Goal: Information Seeking & Learning: Learn about a topic

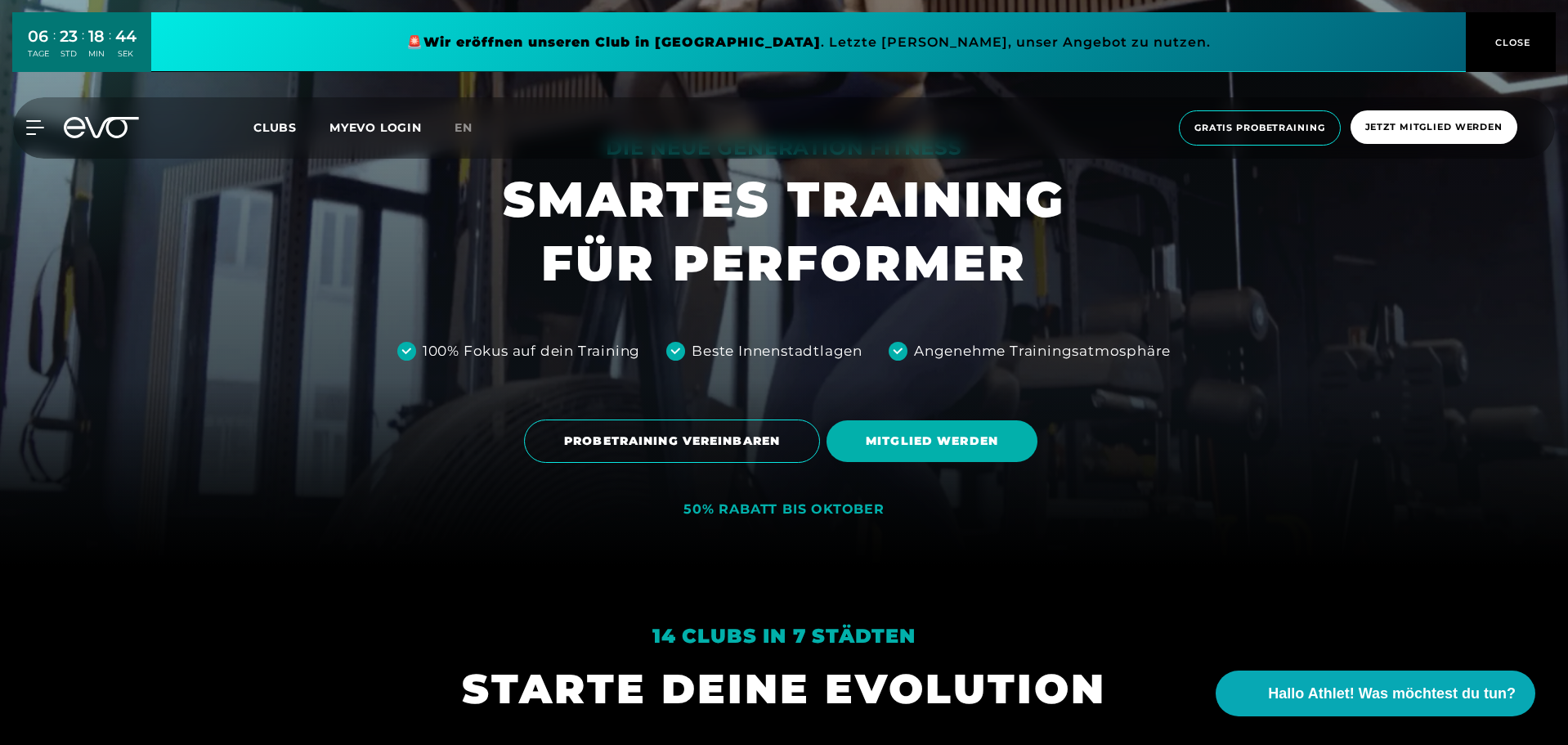
scroll to position [180, 0]
click at [956, 440] on span "MITGLIED WERDEN" at bounding box center [932, 441] width 132 height 18
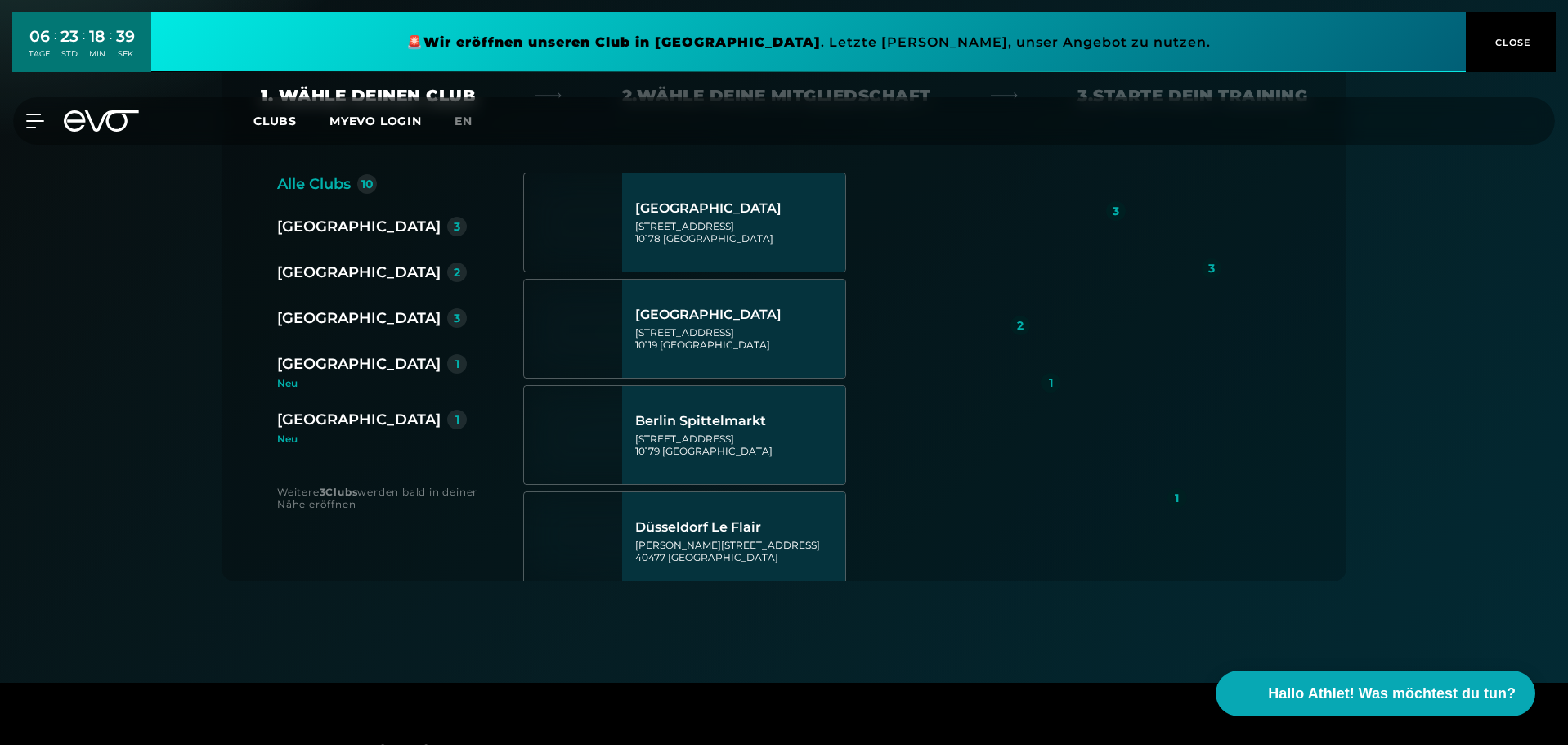
scroll to position [330, 0]
click at [320, 315] on div "[GEOGRAPHIC_DATA]" at bounding box center [359, 317] width 164 height 23
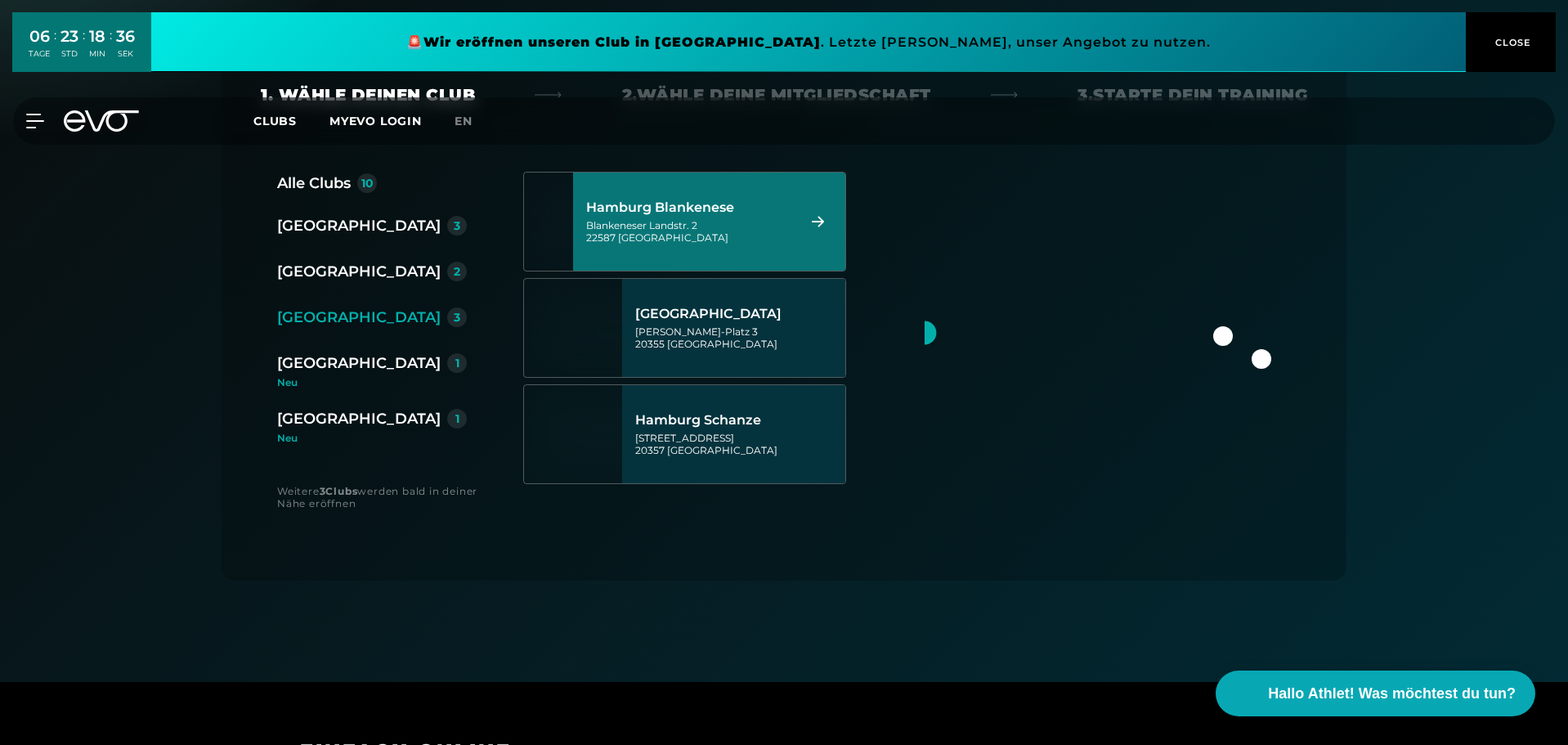
click at [677, 227] on div "Blankeneser Landstr. 2 22587 [GEOGRAPHIC_DATA]" at bounding box center [688, 231] width 205 height 24
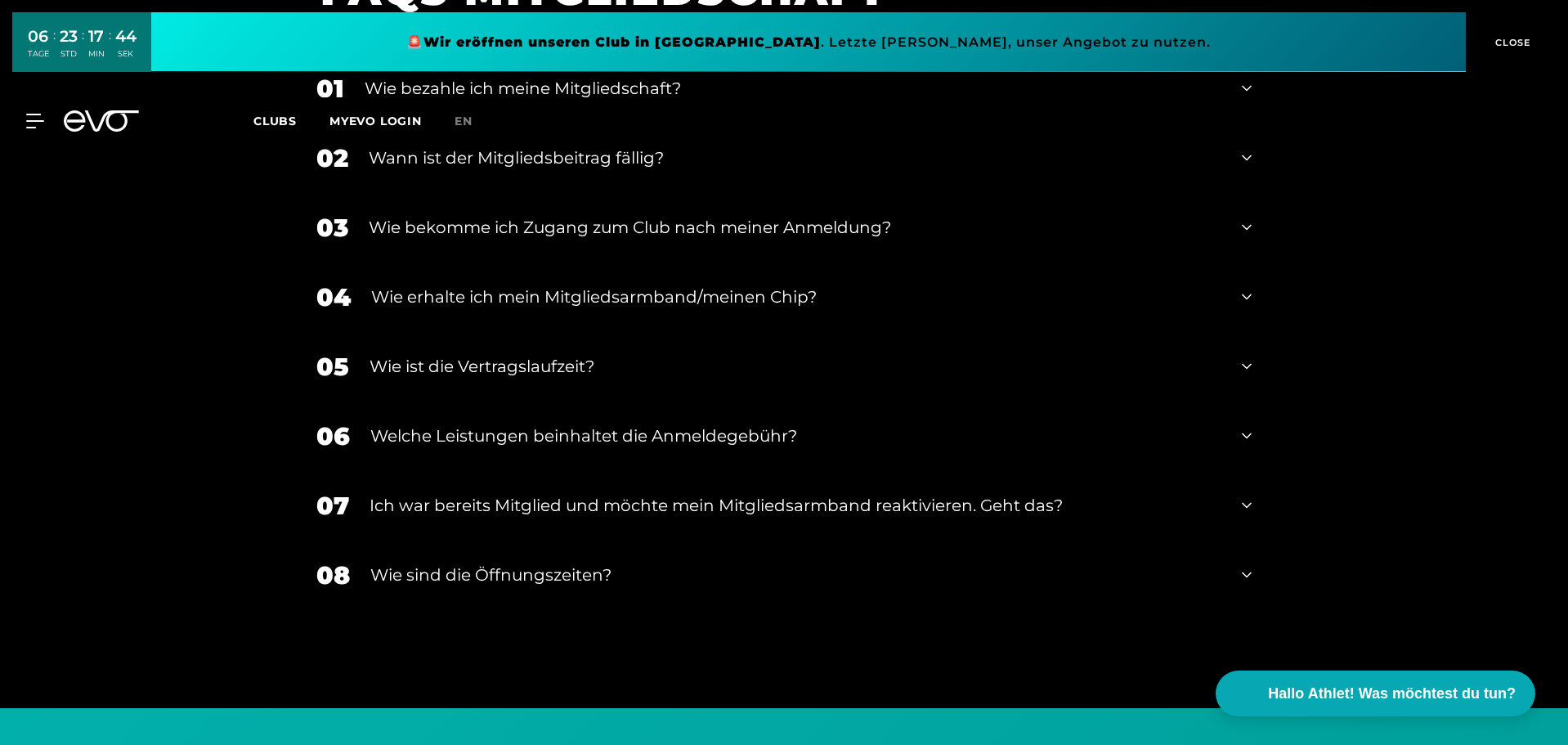
scroll to position [3408, 0]
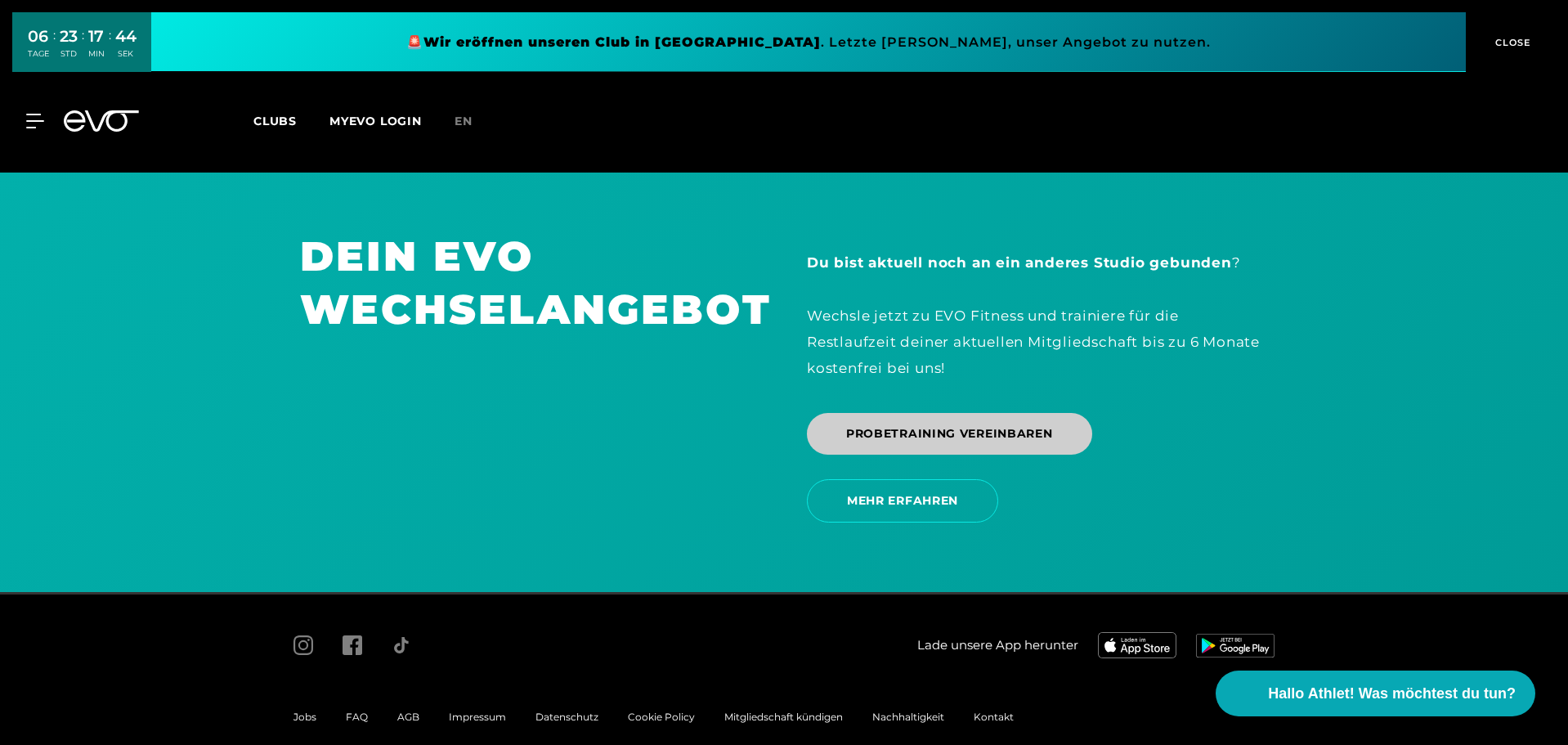
click at [948, 426] on span "PROBETRAINING VEREINBAREN" at bounding box center [949, 434] width 207 height 18
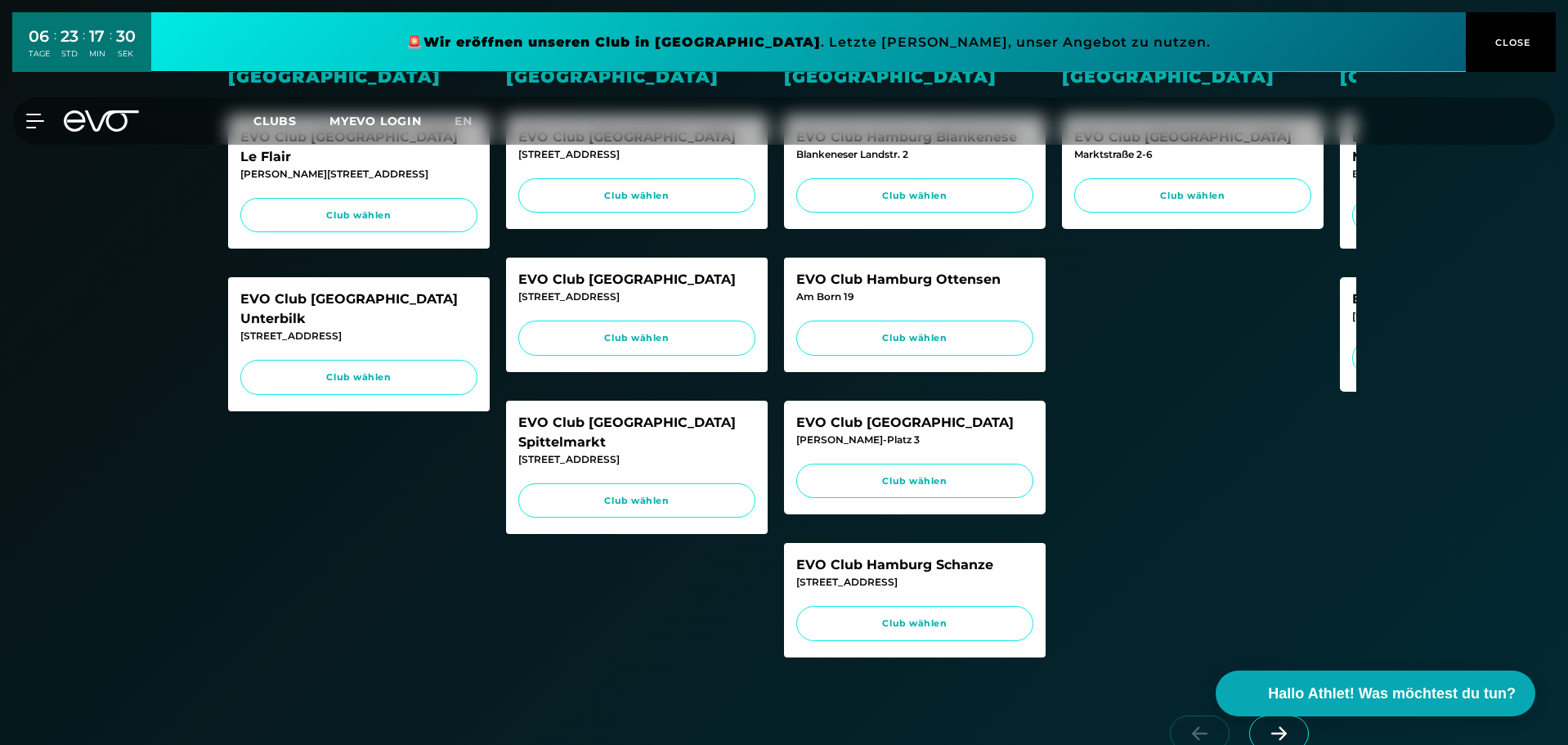
scroll to position [549, 0]
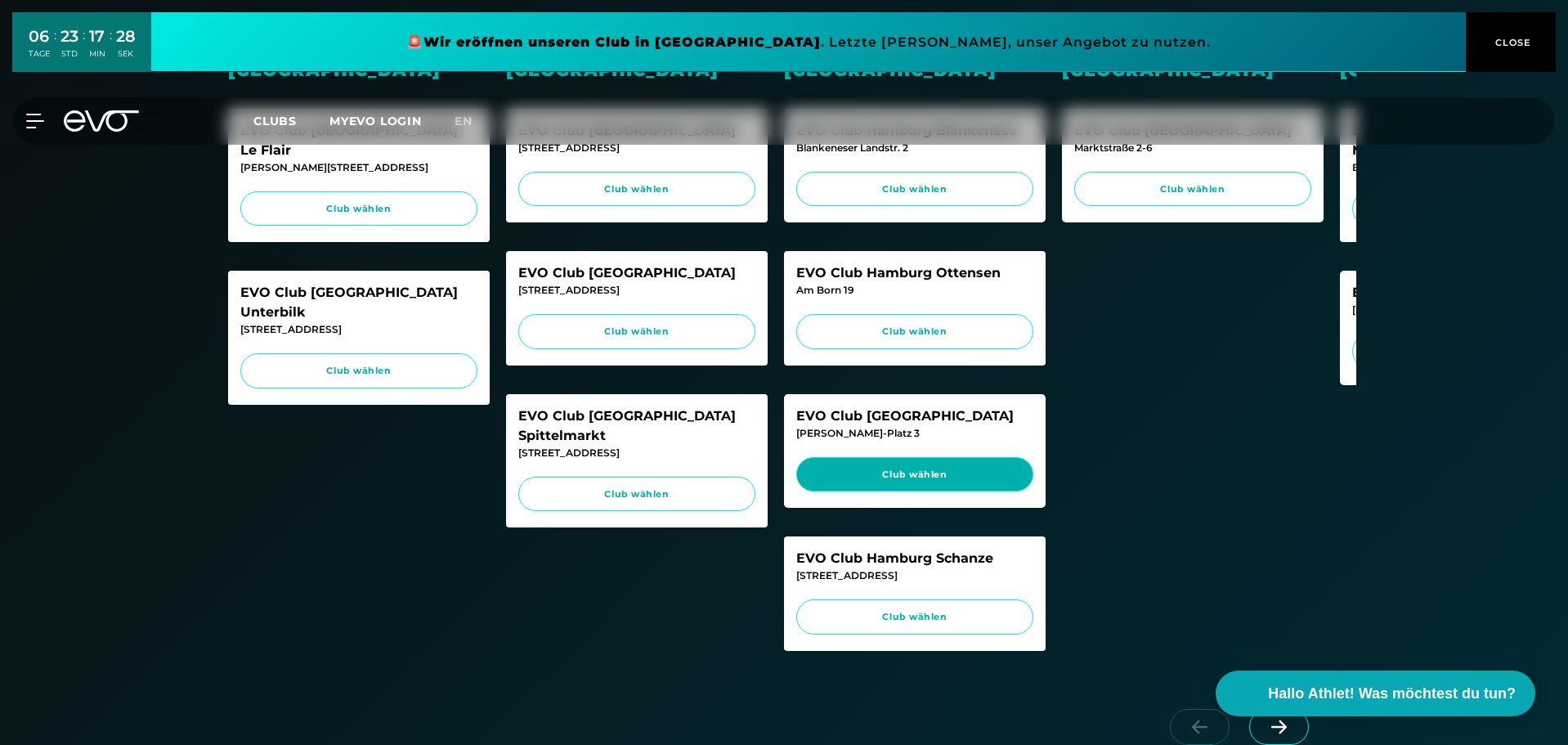
click at [898, 482] on span "Club wählen" at bounding box center [915, 474] width 206 height 14
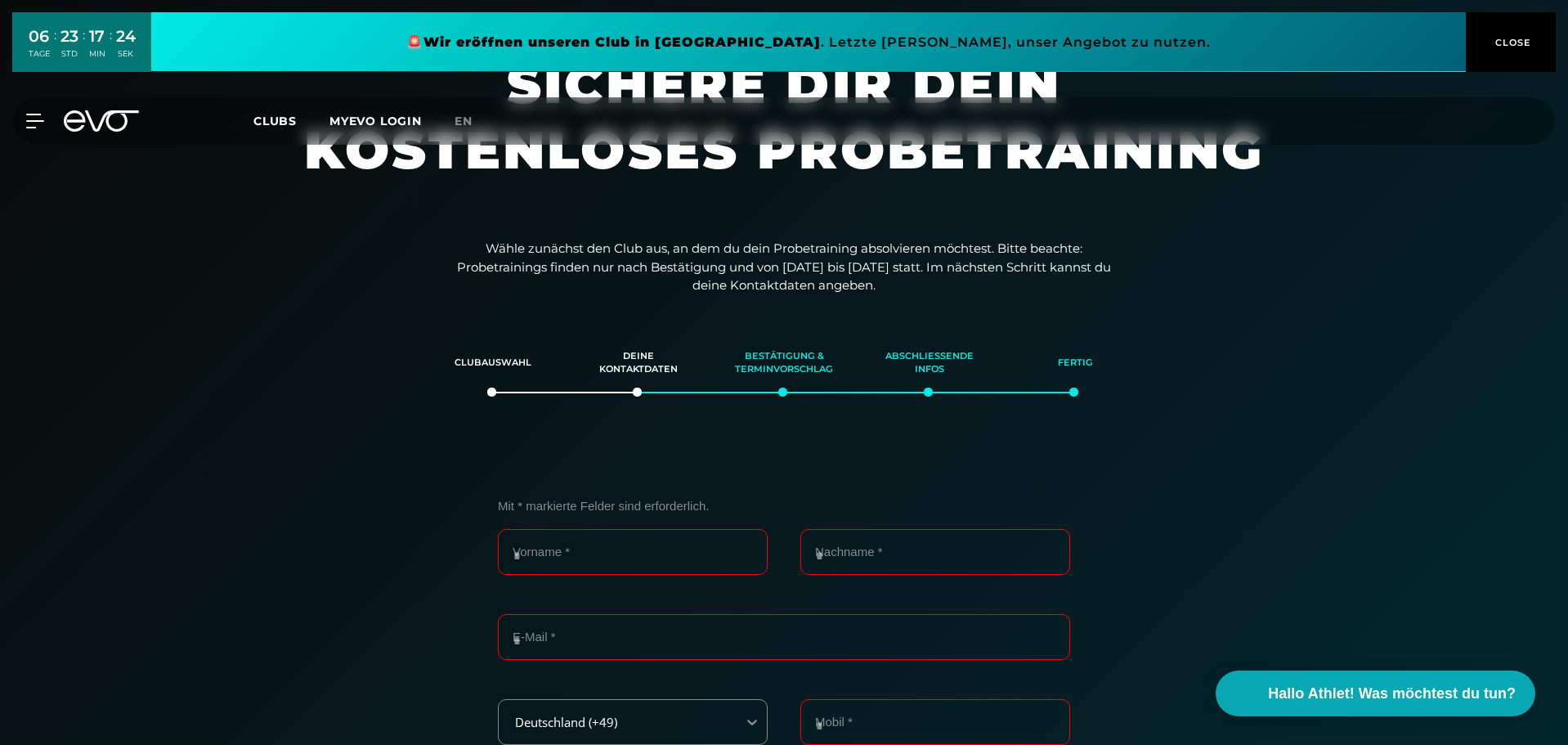
scroll to position [0, 0]
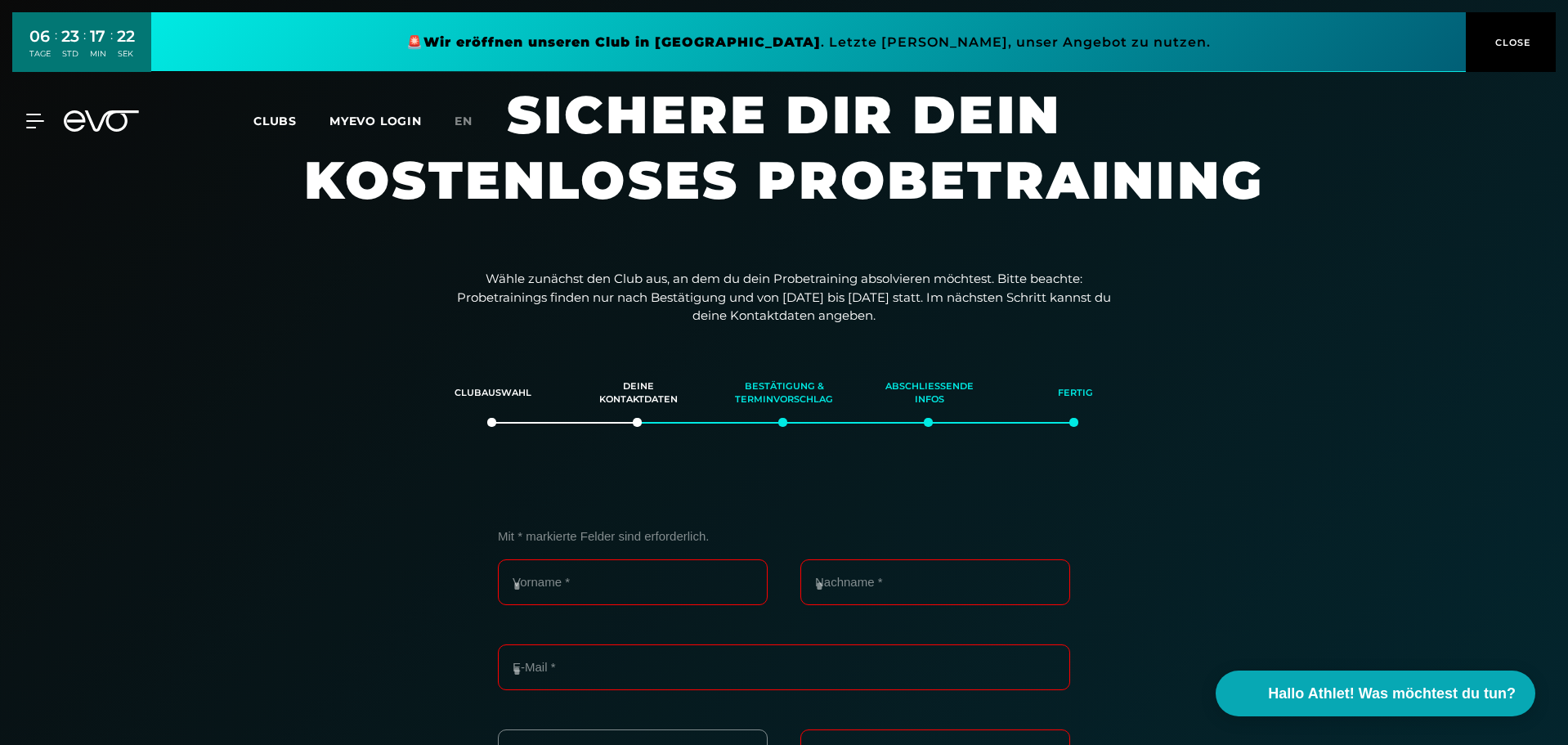
click at [110, 111] on icon at bounding box center [111, 121] width 54 height 21
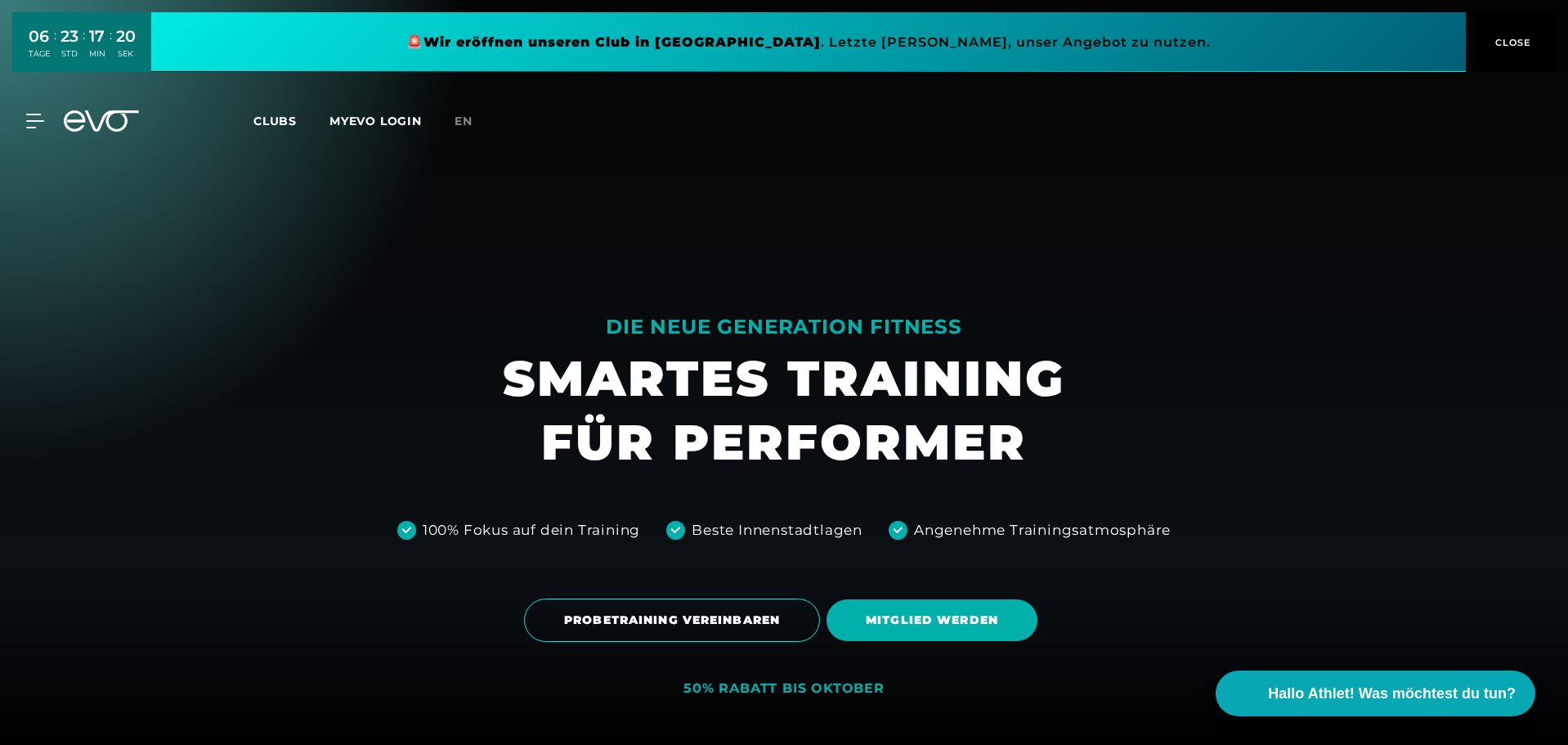
click at [37, 113] on div "MyEVO Login Über EVO Mitgliedschaften Probetraining TAGESPASS EVO Studios [GEOG…" at bounding box center [784, 121] width 1561 height 48
click at [27, 130] on div "MyEVO Login Über EVO Mitgliedschaften Probetraining TAGESPASS EVO Studios [GEOG…" at bounding box center [784, 121] width 1561 height 48
click at [35, 124] on icon at bounding box center [38, 121] width 23 height 15
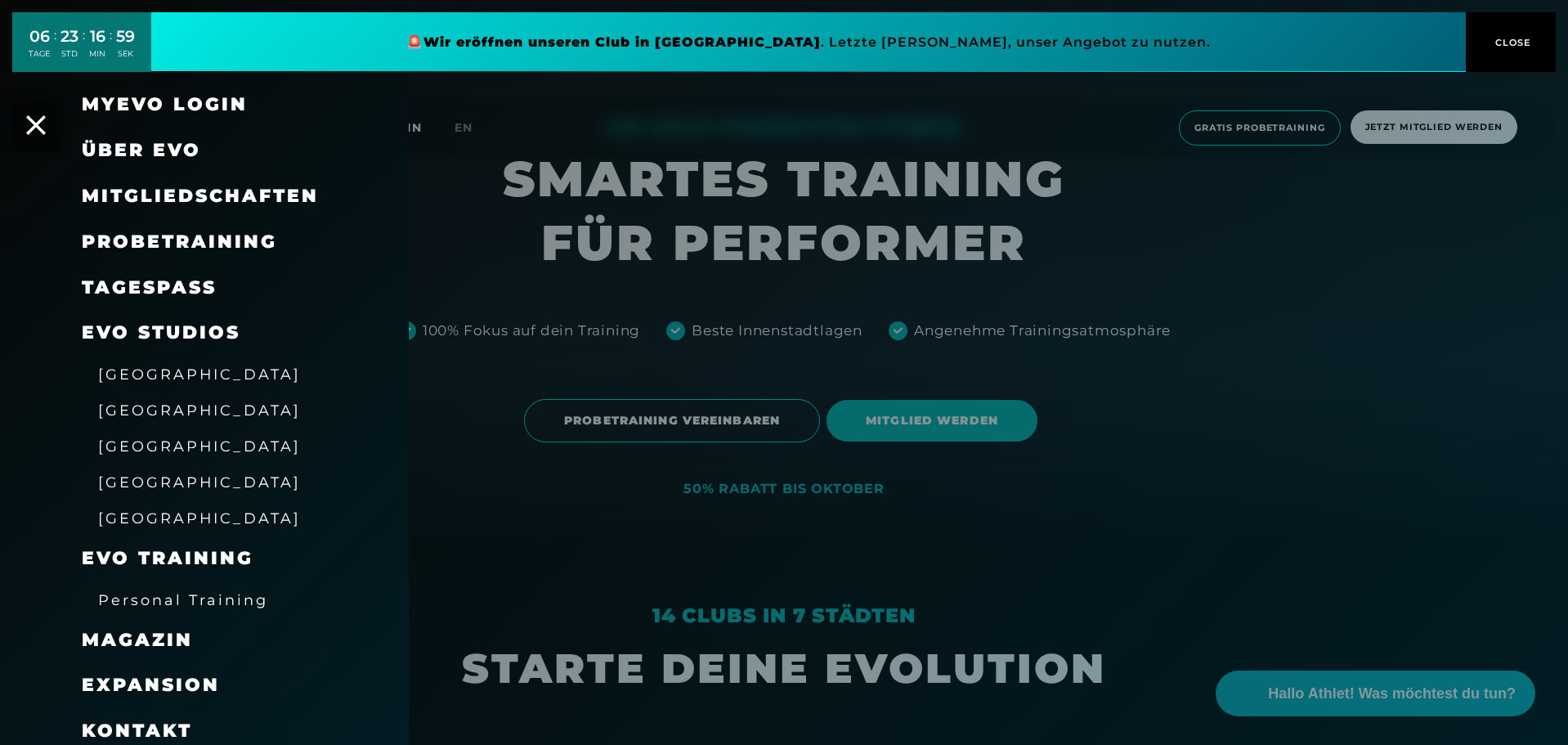
click at [905, 38] on link at bounding box center [808, 42] width 1315 height 59
click at [146, 197] on span "Mitgliedschaften" at bounding box center [201, 196] width 237 height 22
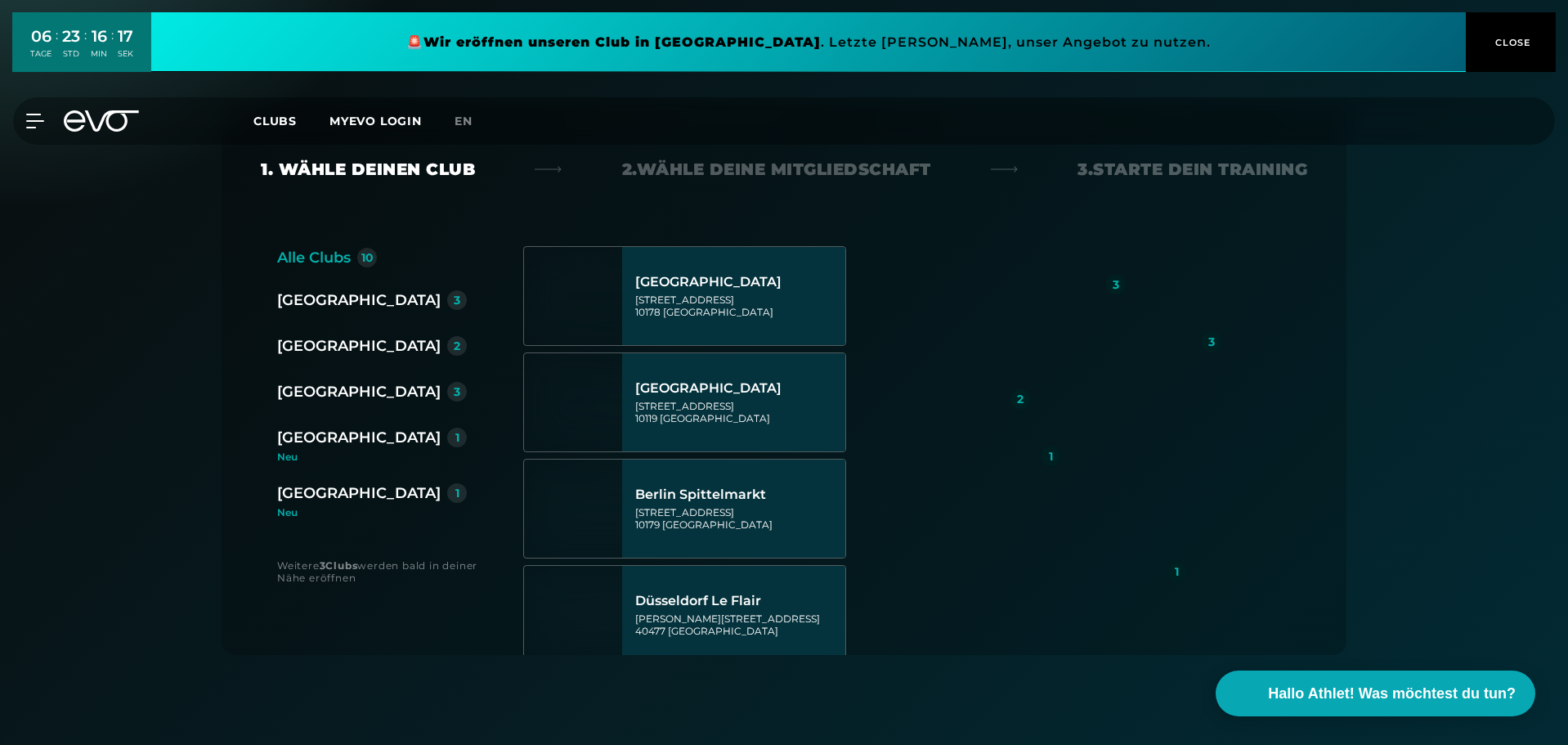
scroll to position [257, 0]
click at [344, 389] on div "[GEOGRAPHIC_DATA]" at bounding box center [359, 391] width 164 height 23
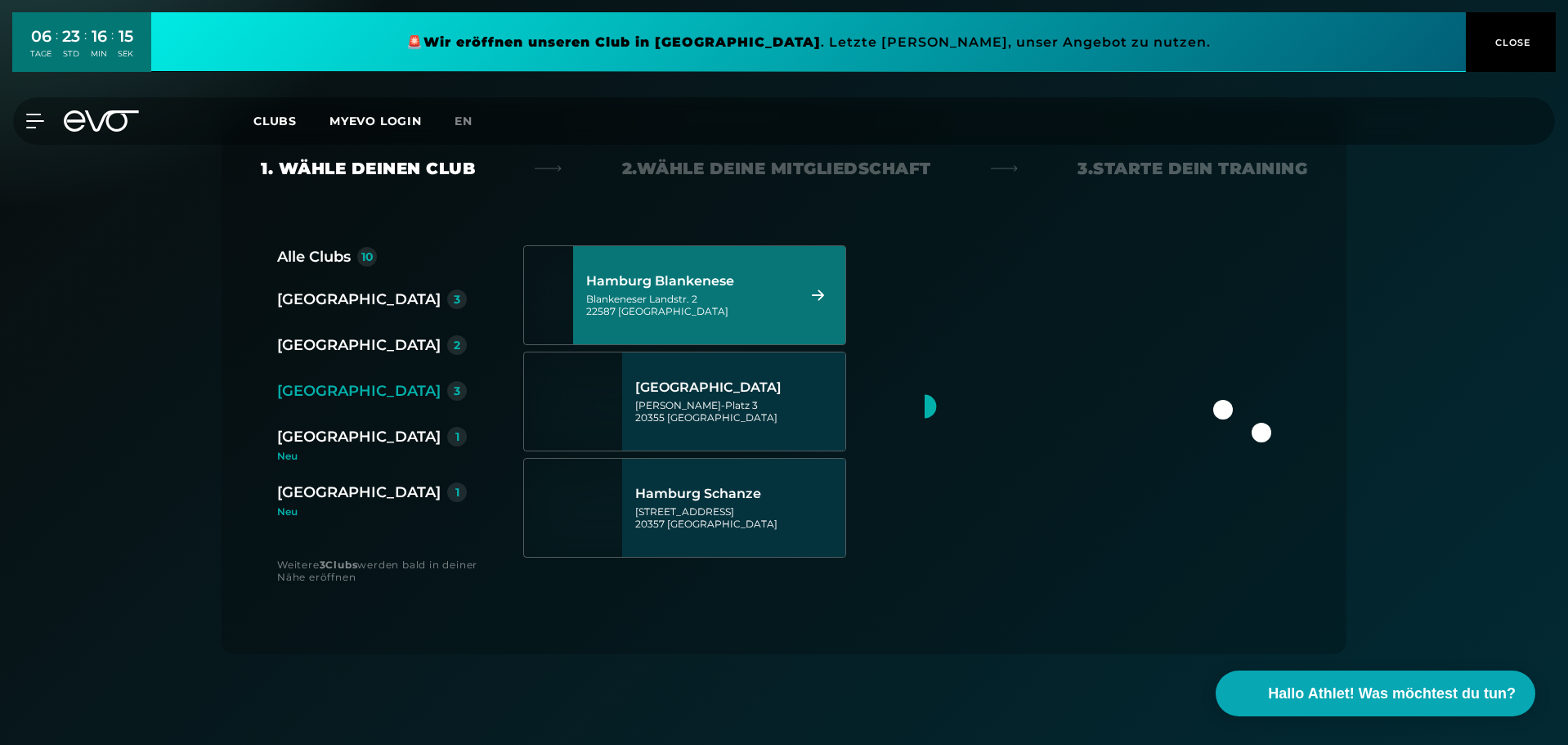
click at [753, 289] on div "Hamburg Blankenese Blankeneser Landstr. 2 22587 [GEOGRAPHIC_DATA]" at bounding box center [688, 295] width 205 height 72
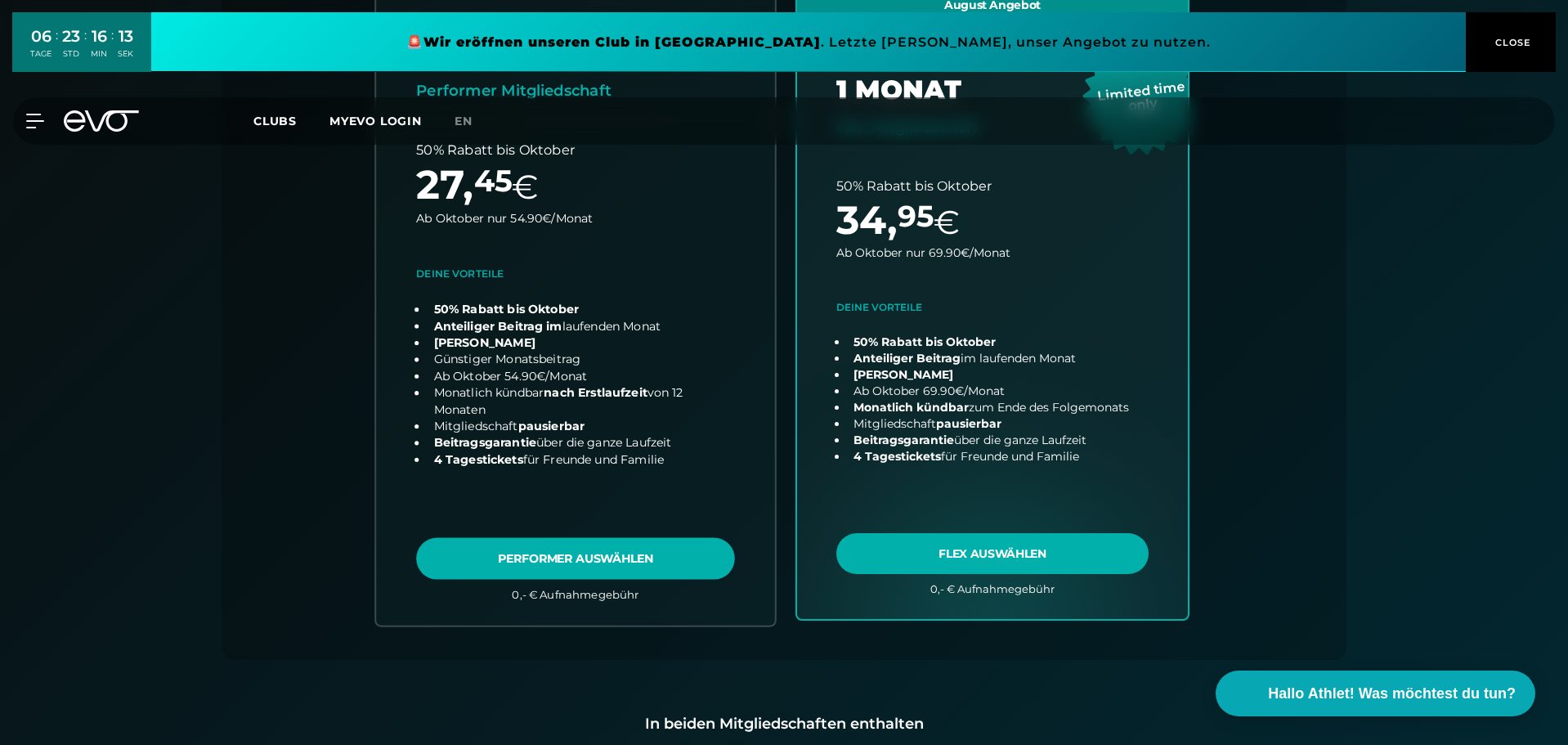
scroll to position [517, 0]
click at [589, 556] on link "choose plan" at bounding box center [575, 303] width 399 height 643
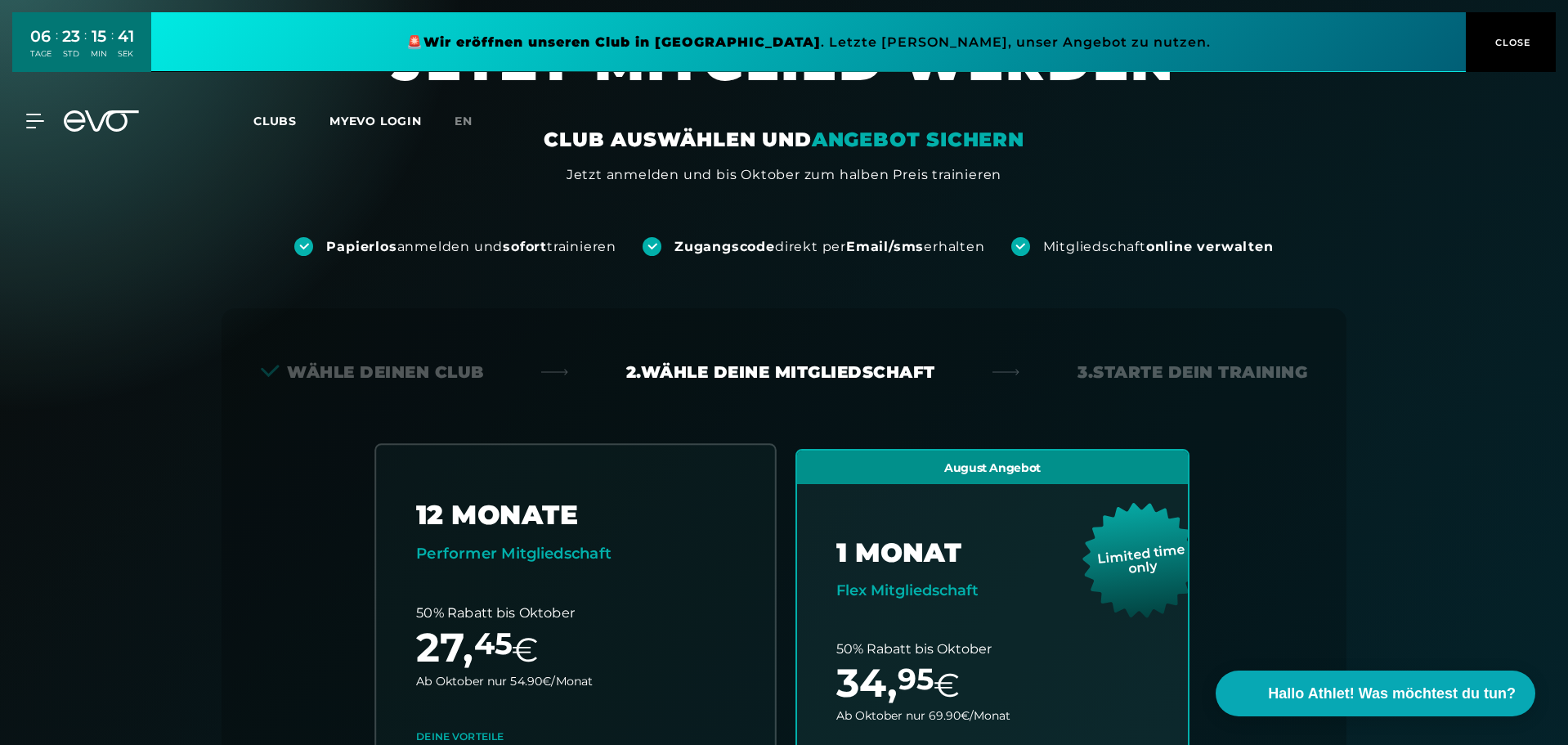
scroll to position [0, 0]
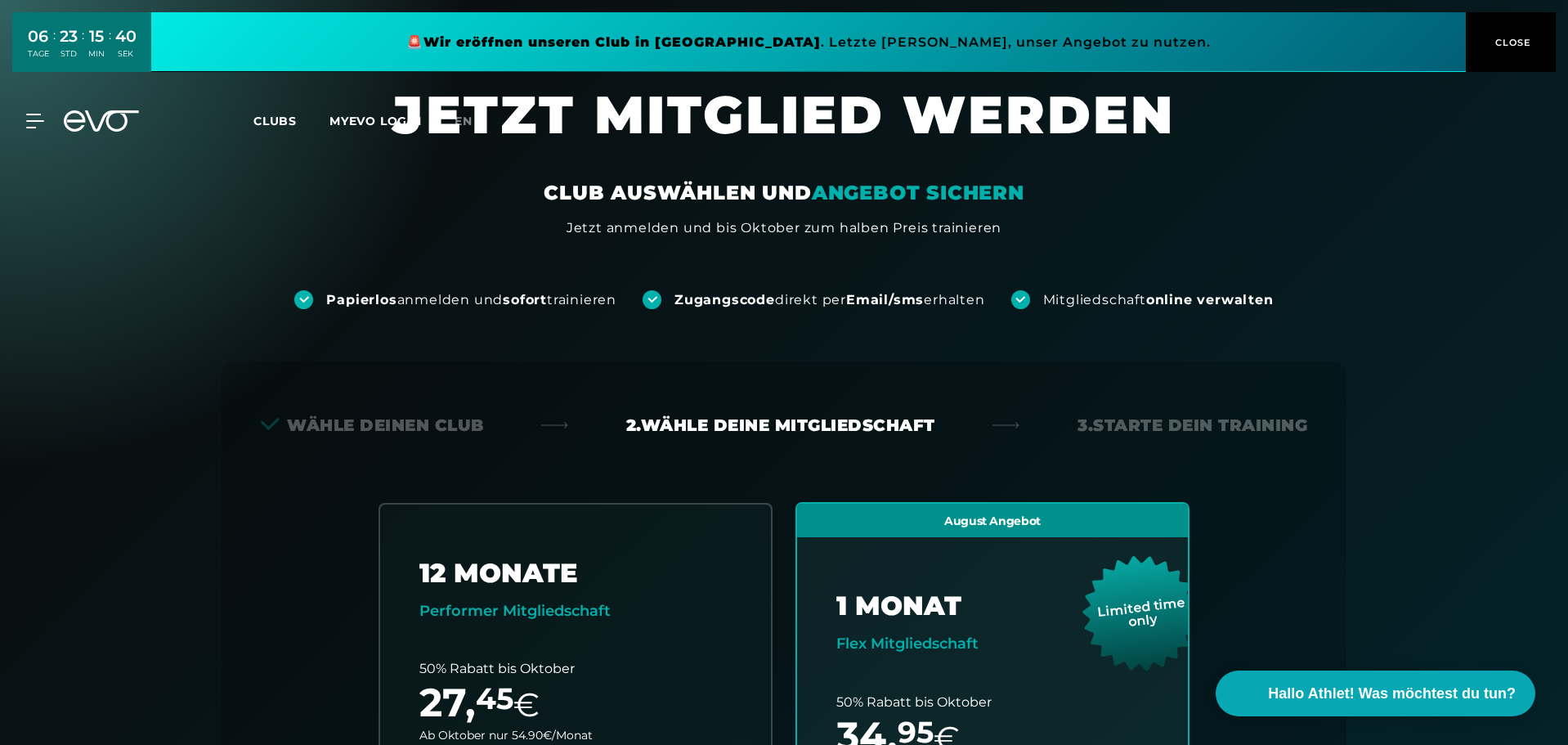
click at [399, 421] on div "Wähle deinen Club" at bounding box center [372, 426] width 223 height 23
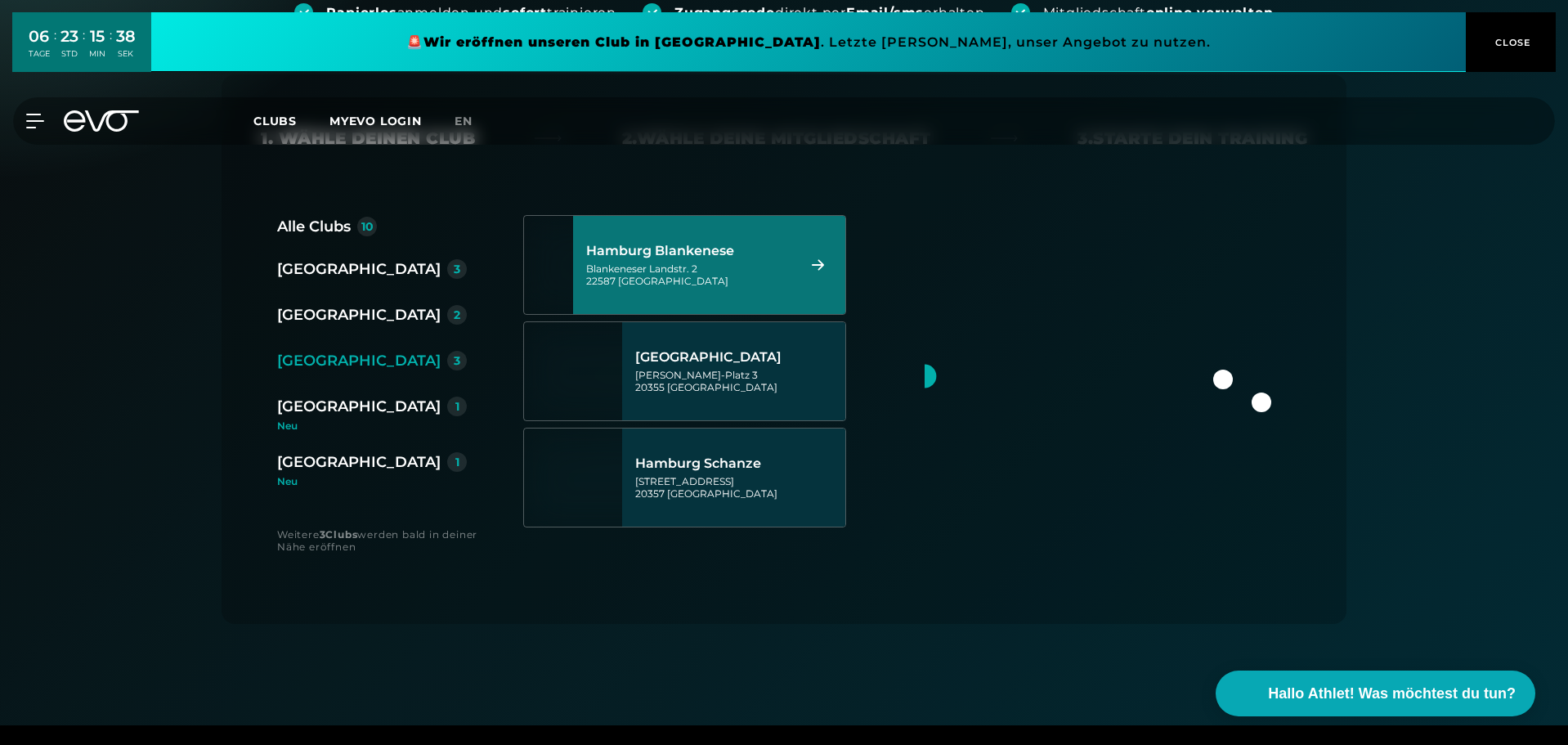
scroll to position [289, 0]
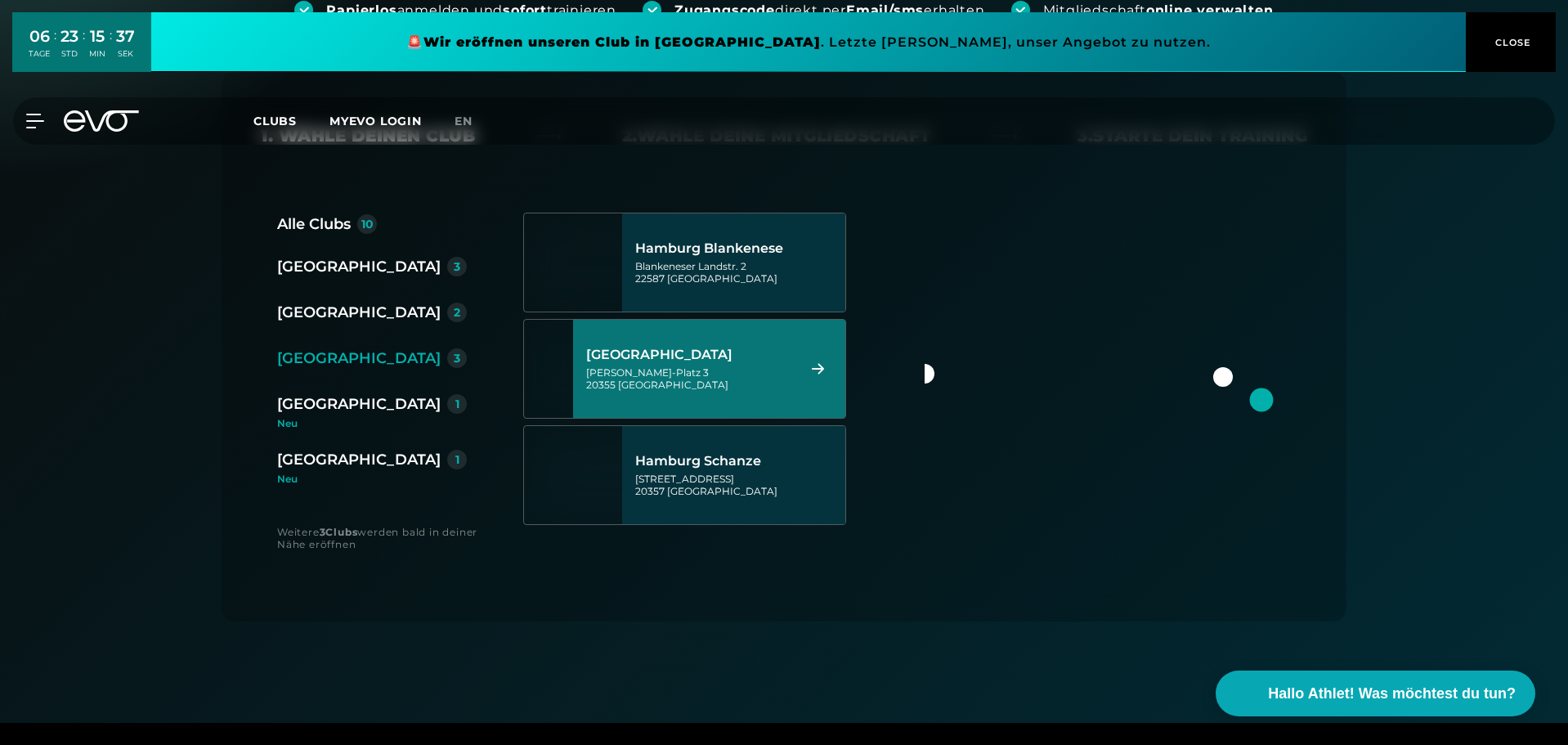
click at [721, 367] on div "[PERSON_NAME]-Platz 3 20355 [GEOGRAPHIC_DATA]" at bounding box center [688, 378] width 205 height 24
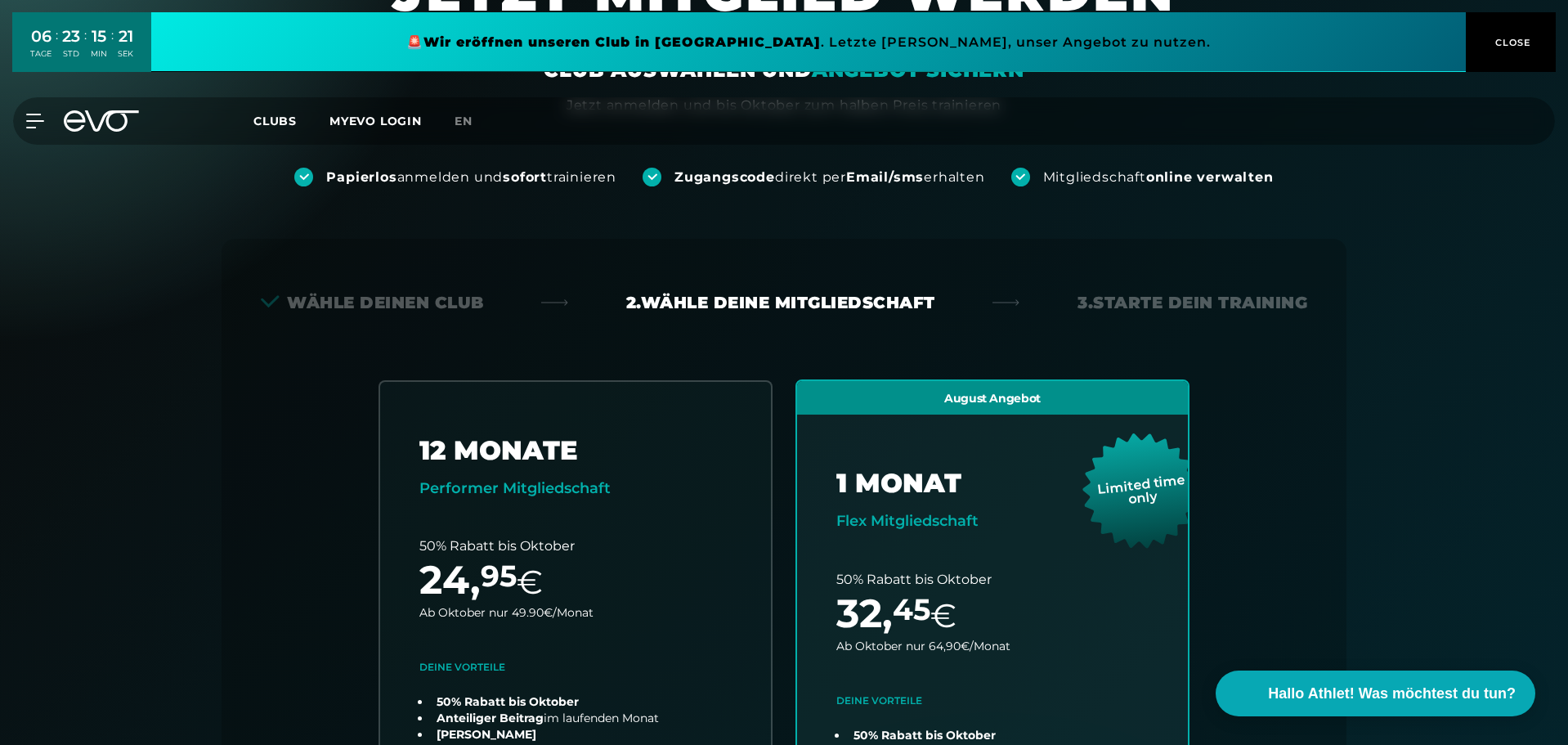
scroll to position [0, 0]
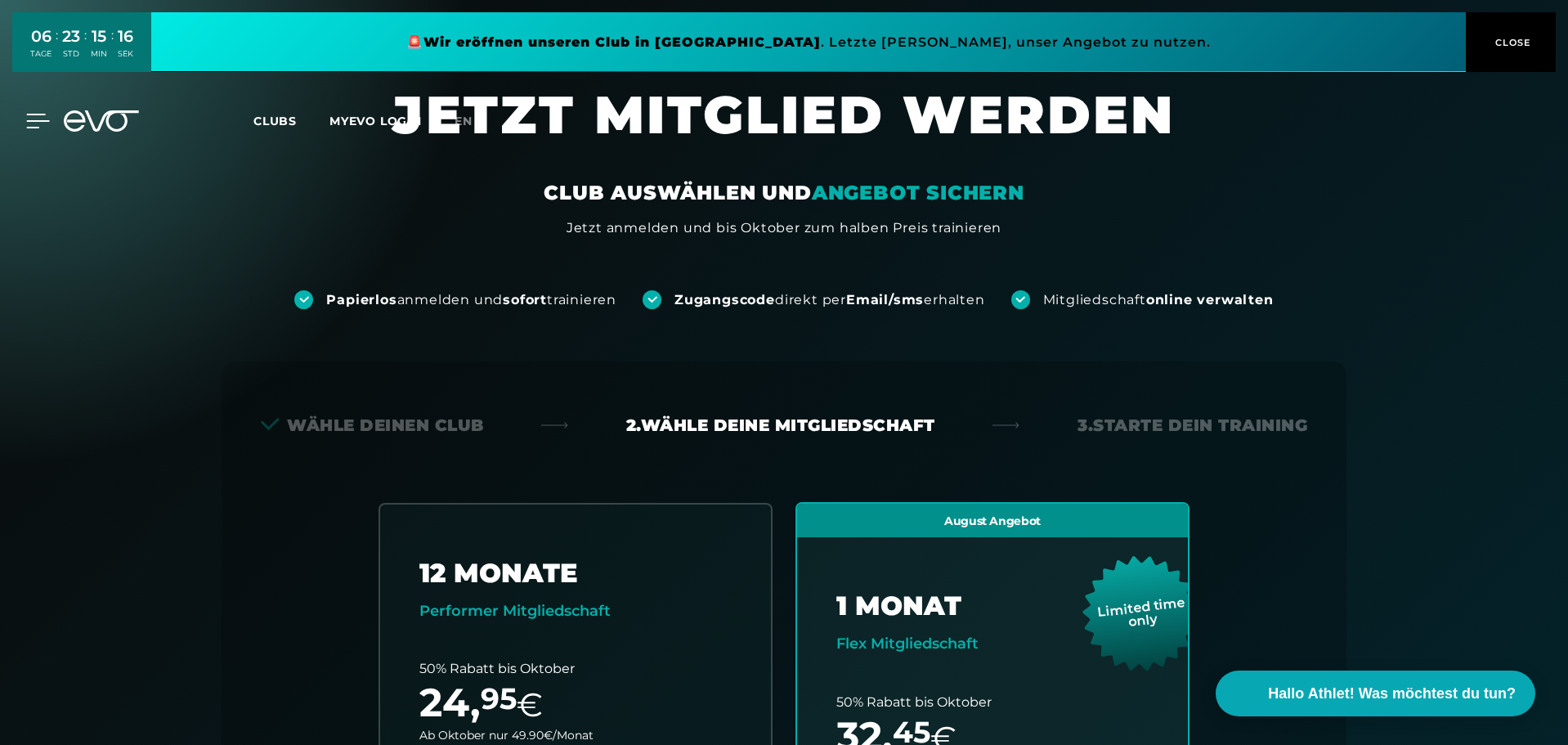
click at [47, 126] on icon at bounding box center [38, 121] width 23 height 15
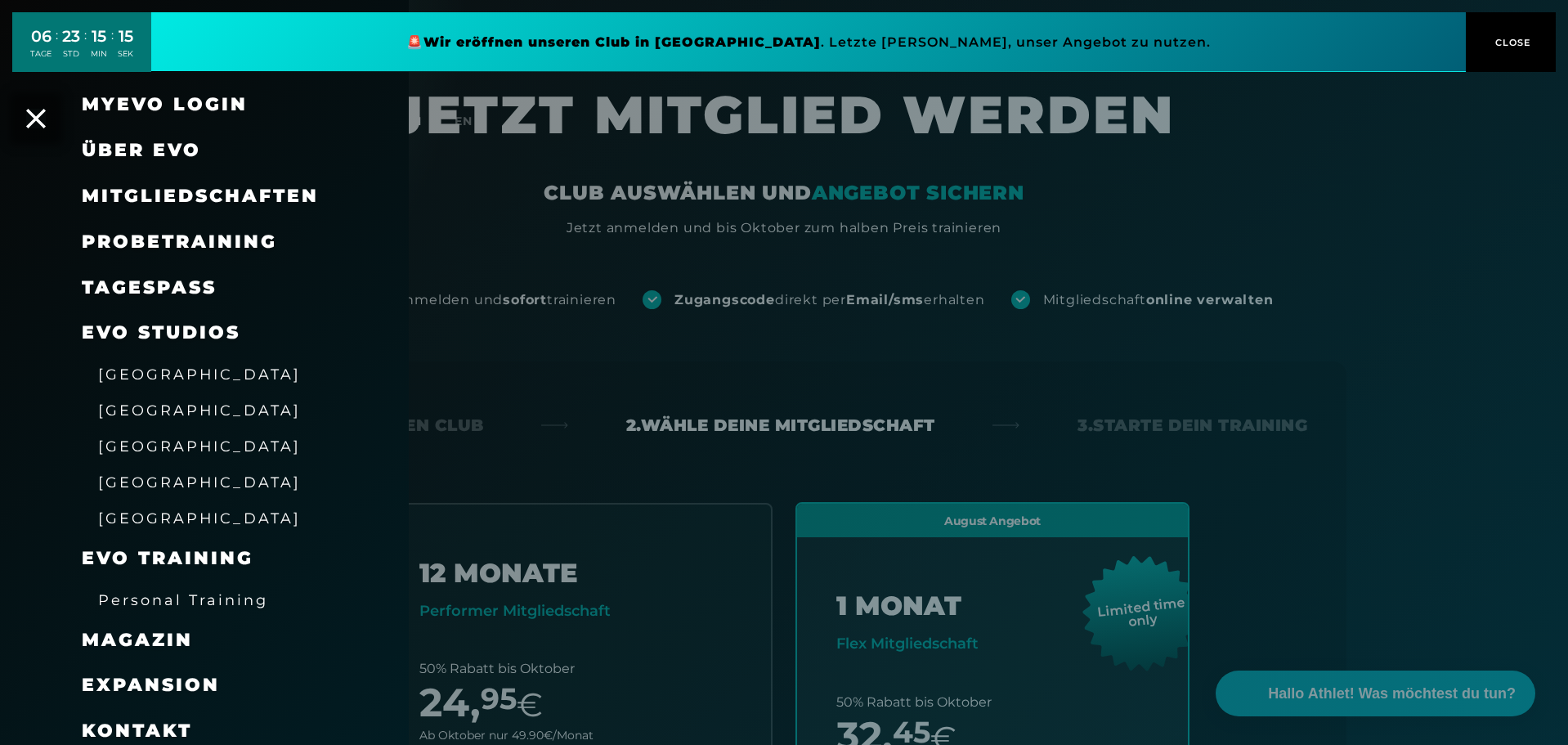
click at [161, 197] on span "Mitgliedschaften" at bounding box center [201, 196] width 237 height 22
click at [291, 199] on span "Mitgliedschaften" at bounding box center [201, 196] width 237 height 22
click at [200, 191] on span "Mitgliedschaften" at bounding box center [201, 196] width 237 height 22
click at [132, 194] on span "Mitgliedschaften" at bounding box center [201, 196] width 237 height 22
click at [91, 195] on span "Mitgliedschaften" at bounding box center [201, 196] width 237 height 22
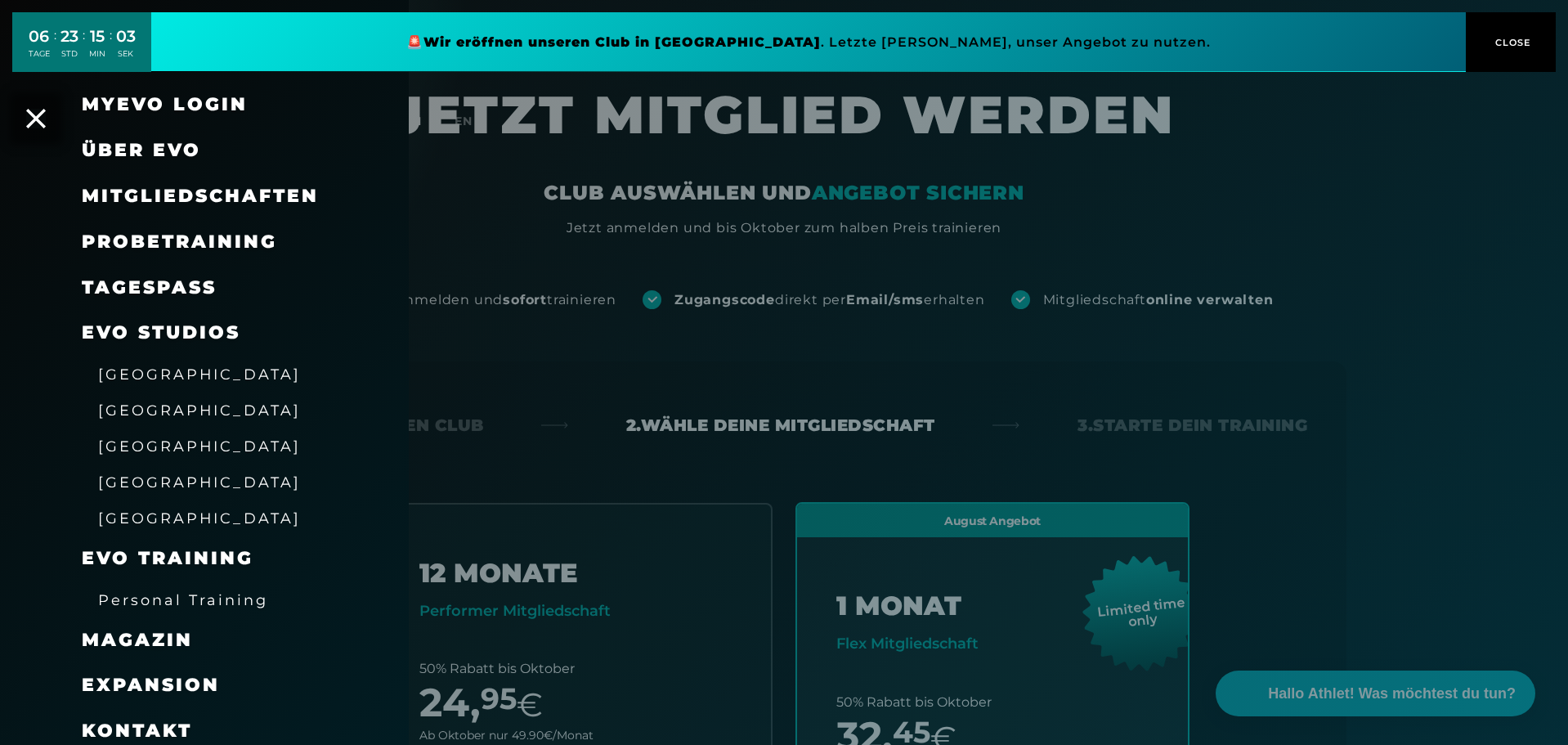
click at [91, 195] on span "Mitgliedschaften" at bounding box center [201, 196] width 237 height 22
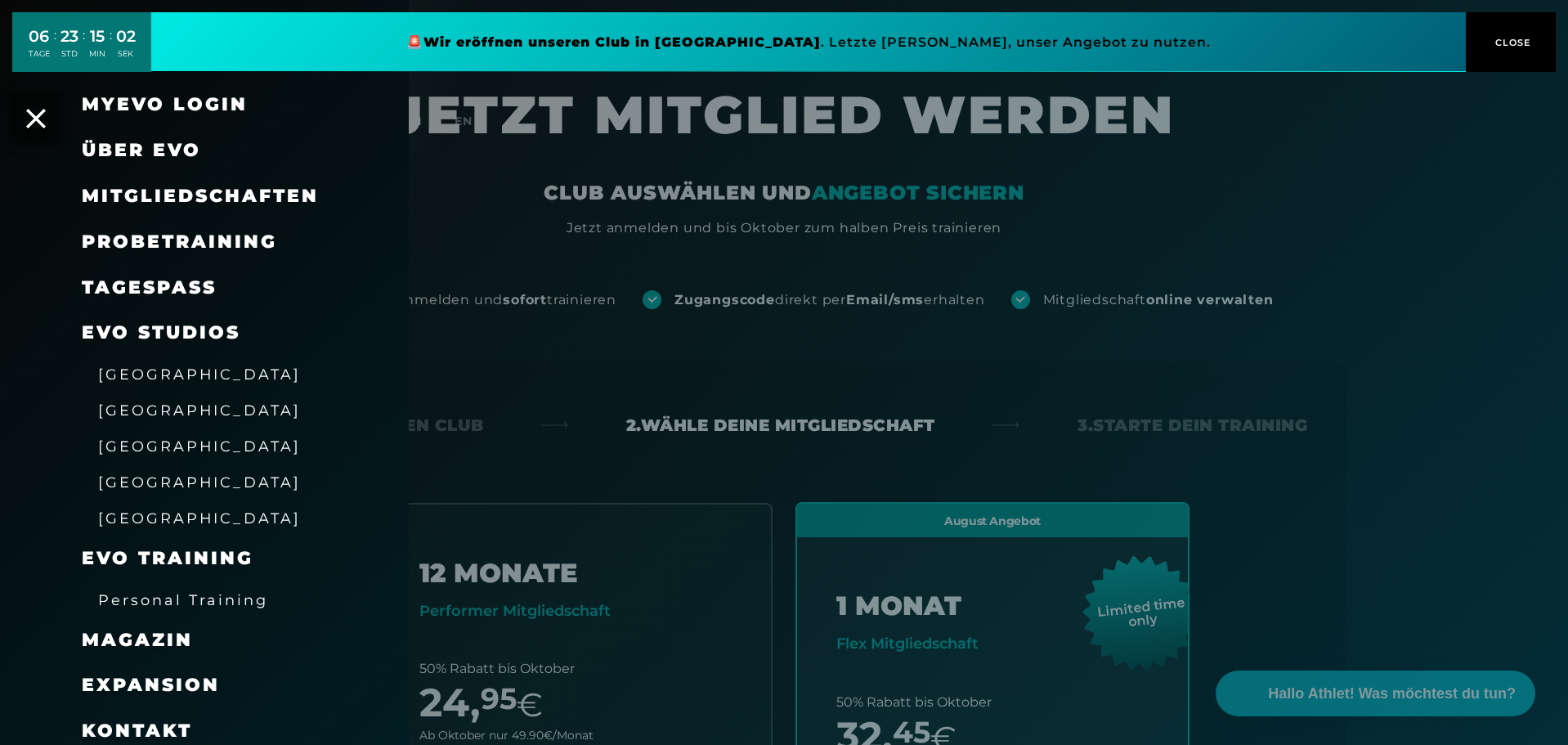
click at [181, 202] on span "Mitgliedschaften" at bounding box center [201, 196] width 237 height 22
click at [186, 148] on span "Über EVO" at bounding box center [141, 150] width 120 height 22
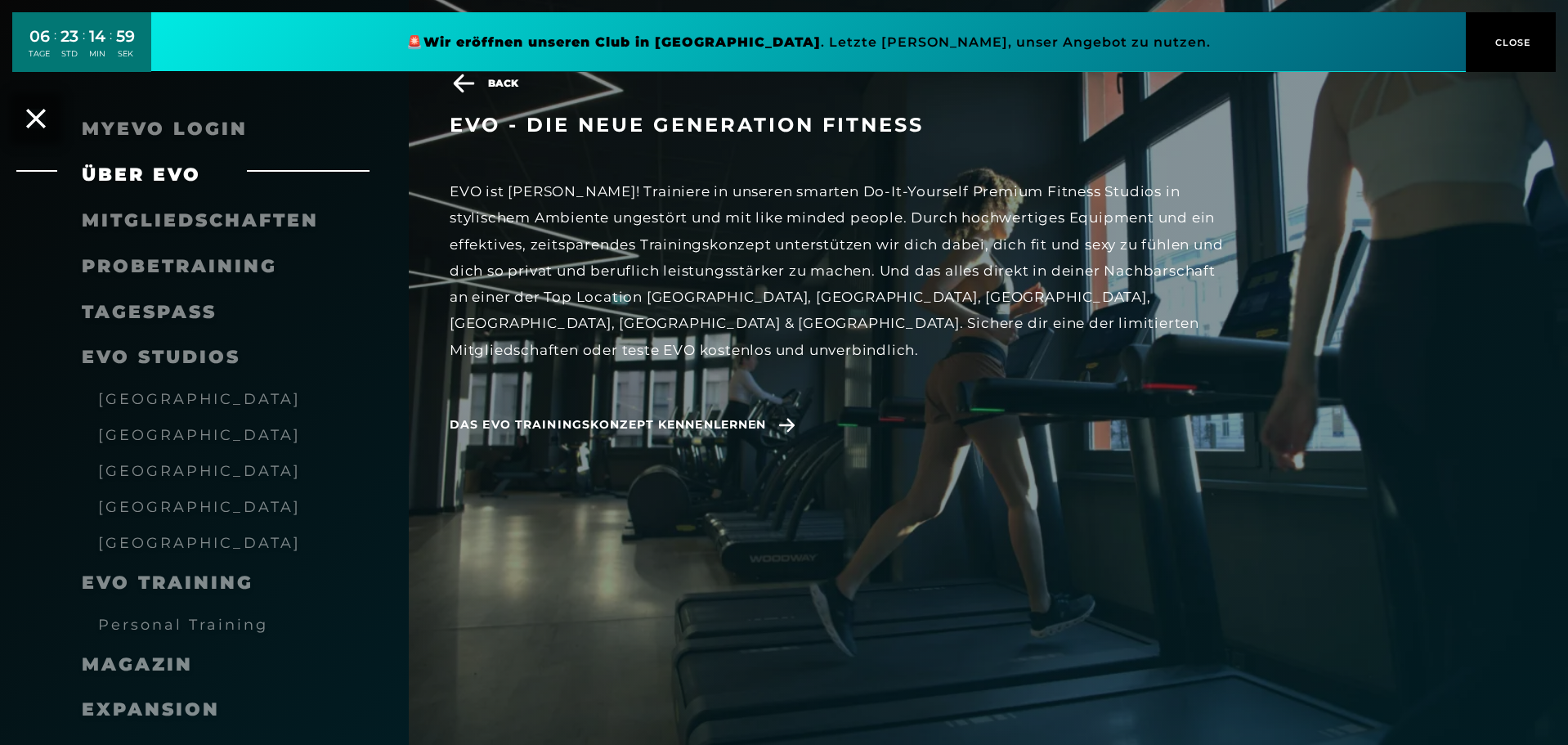
click at [187, 209] on span "Mitgliedschaften" at bounding box center [201, 220] width 237 height 22
click at [467, 87] on icon at bounding box center [463, 84] width 28 height 19
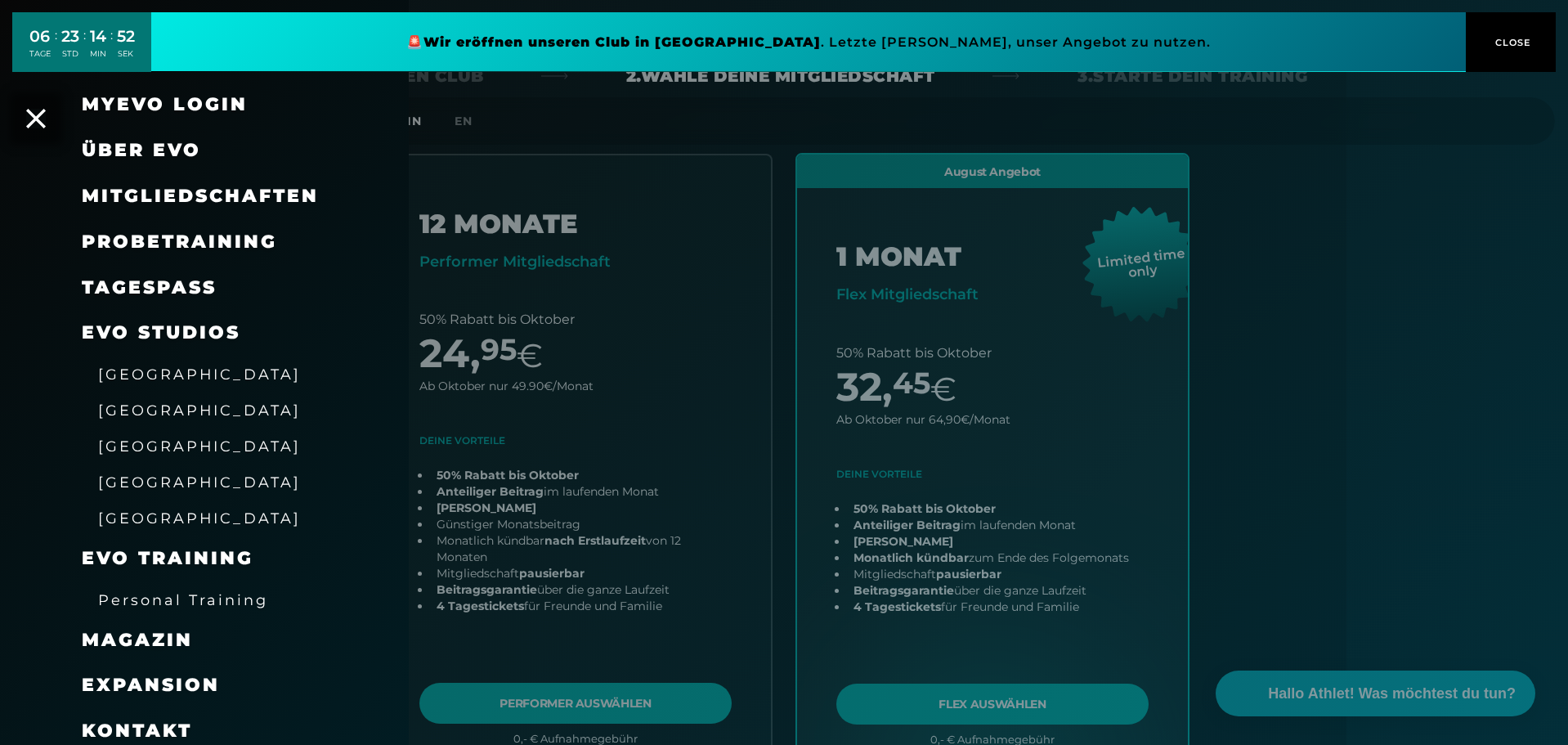
click at [273, 200] on span "Mitgliedschaften" at bounding box center [201, 196] width 237 height 22
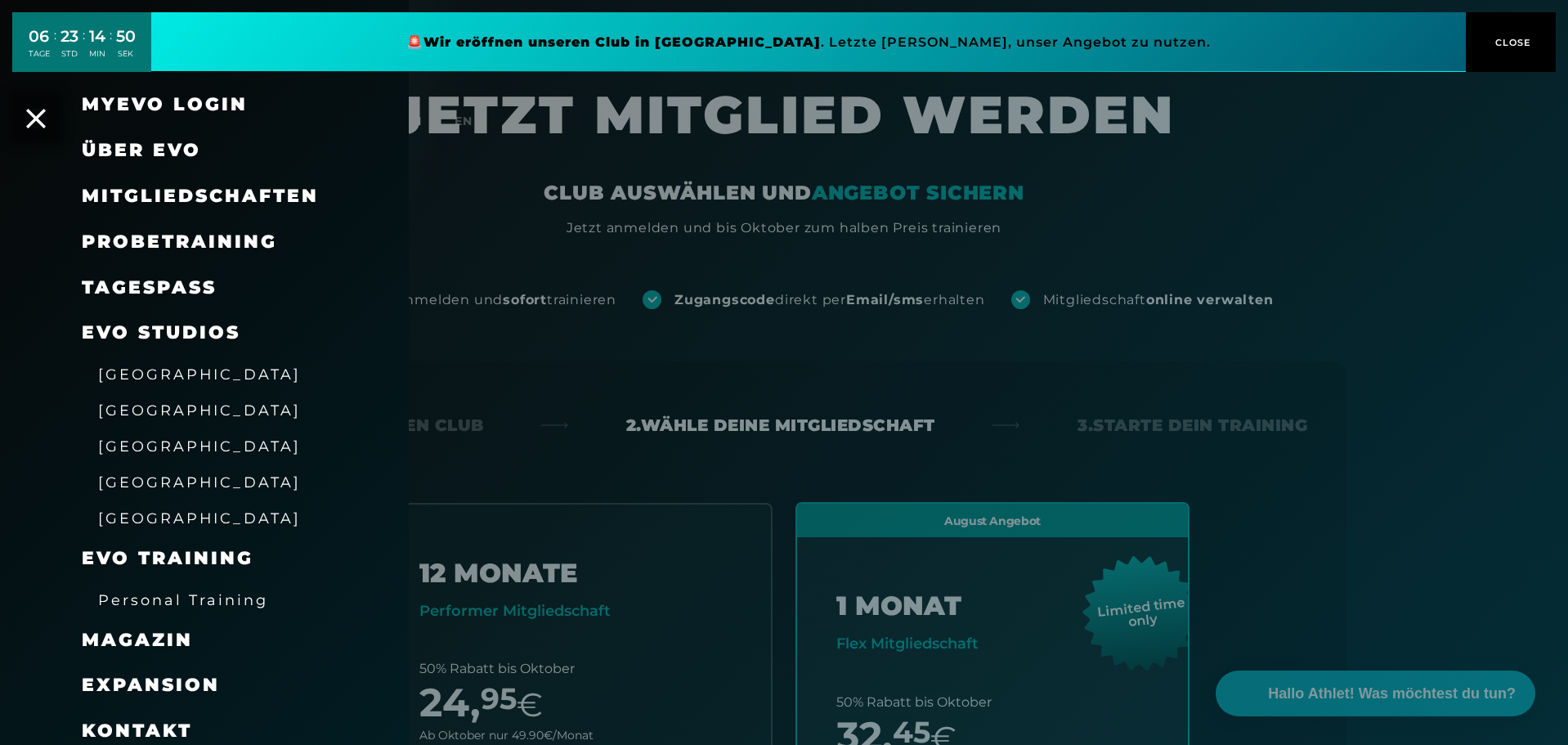
click at [820, 278] on div at bounding box center [784, 372] width 1568 height 745
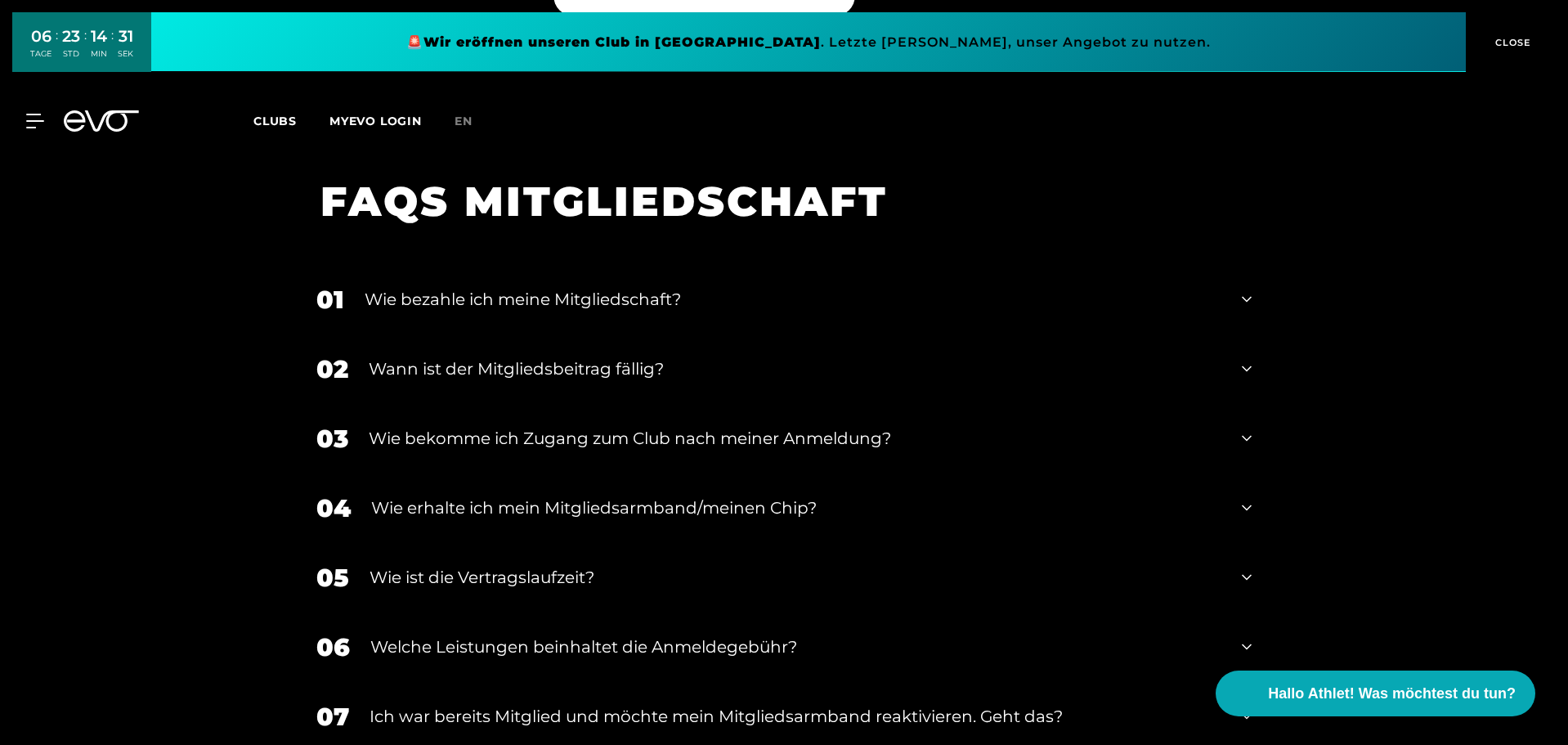
scroll to position [2646, 0]
click at [679, 286] on div "Wie bezahle ich meine Mitgliedschaft?" at bounding box center [793, 298] width 857 height 24
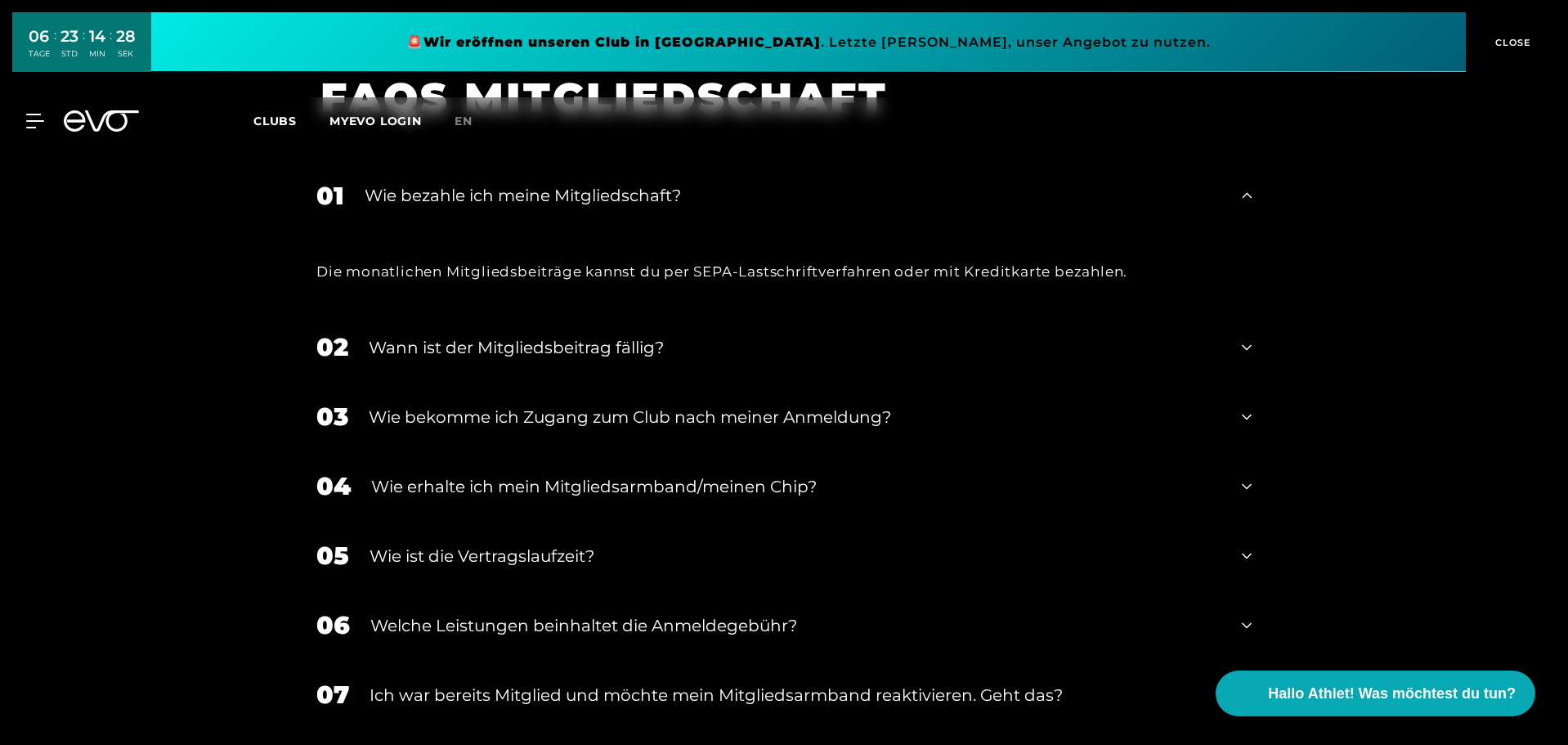
scroll to position [2753, 0]
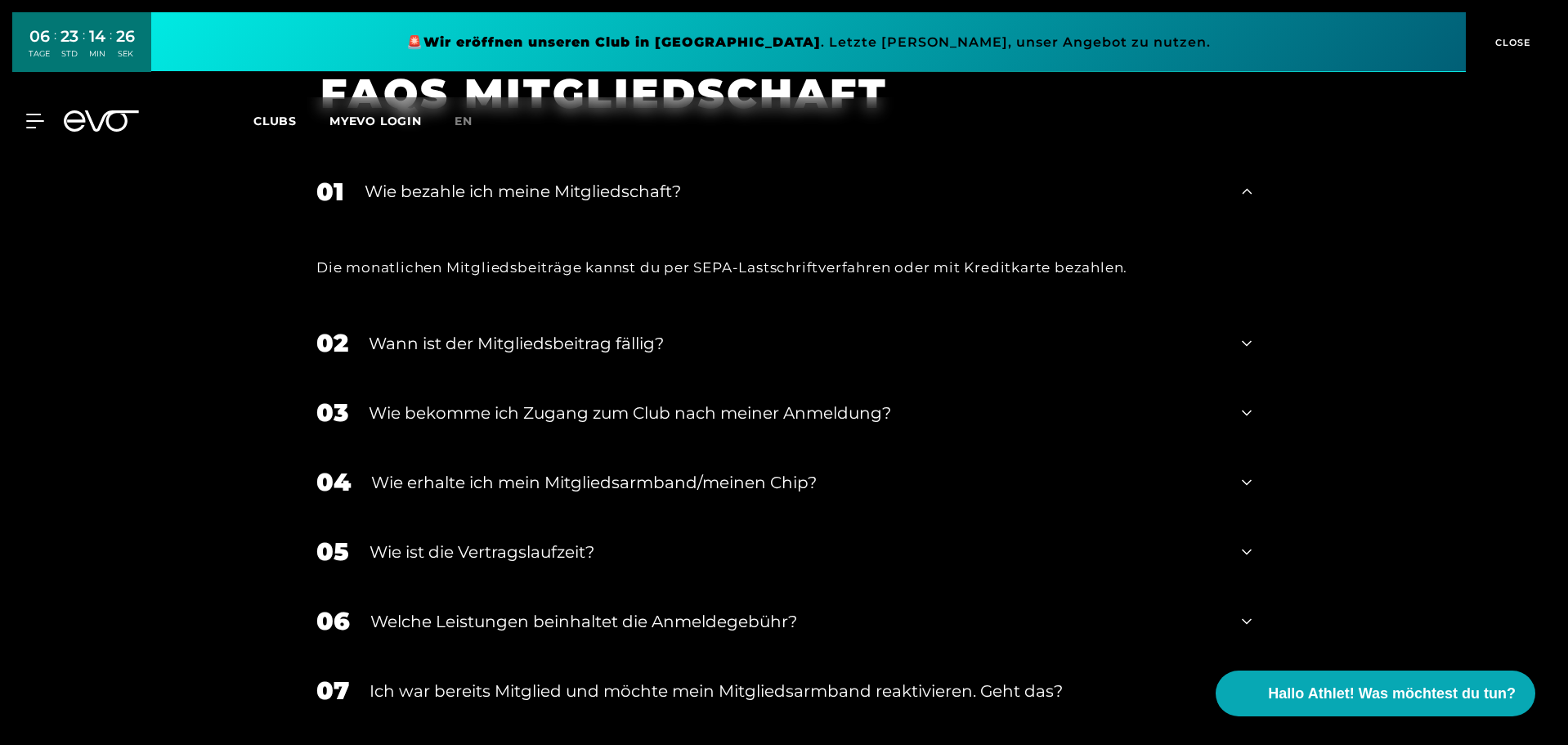
click at [687, 336] on div "02 Wann ist der Mitgliedsbeitrag fällig?" at bounding box center [784, 343] width 968 height 69
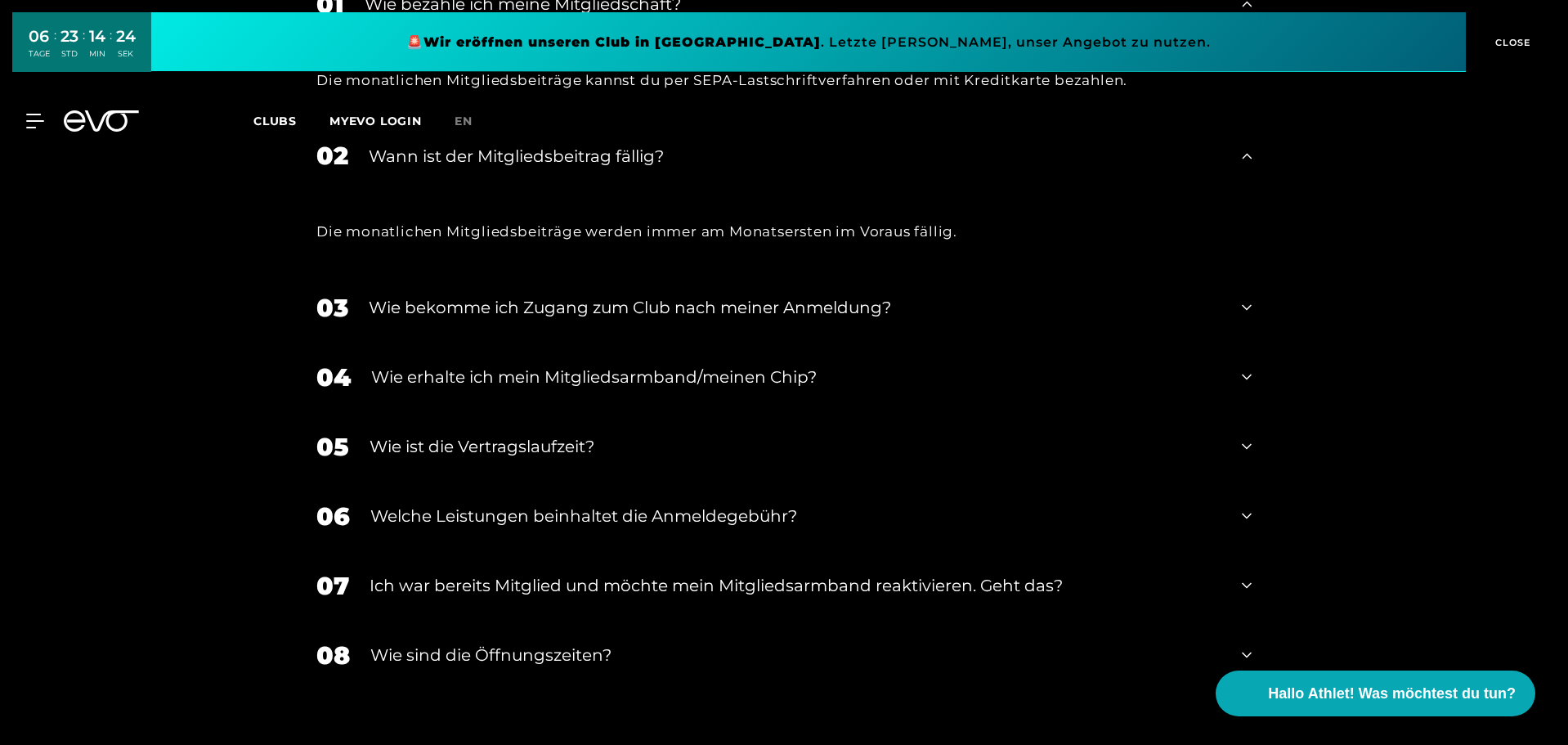
scroll to position [2946, 0]
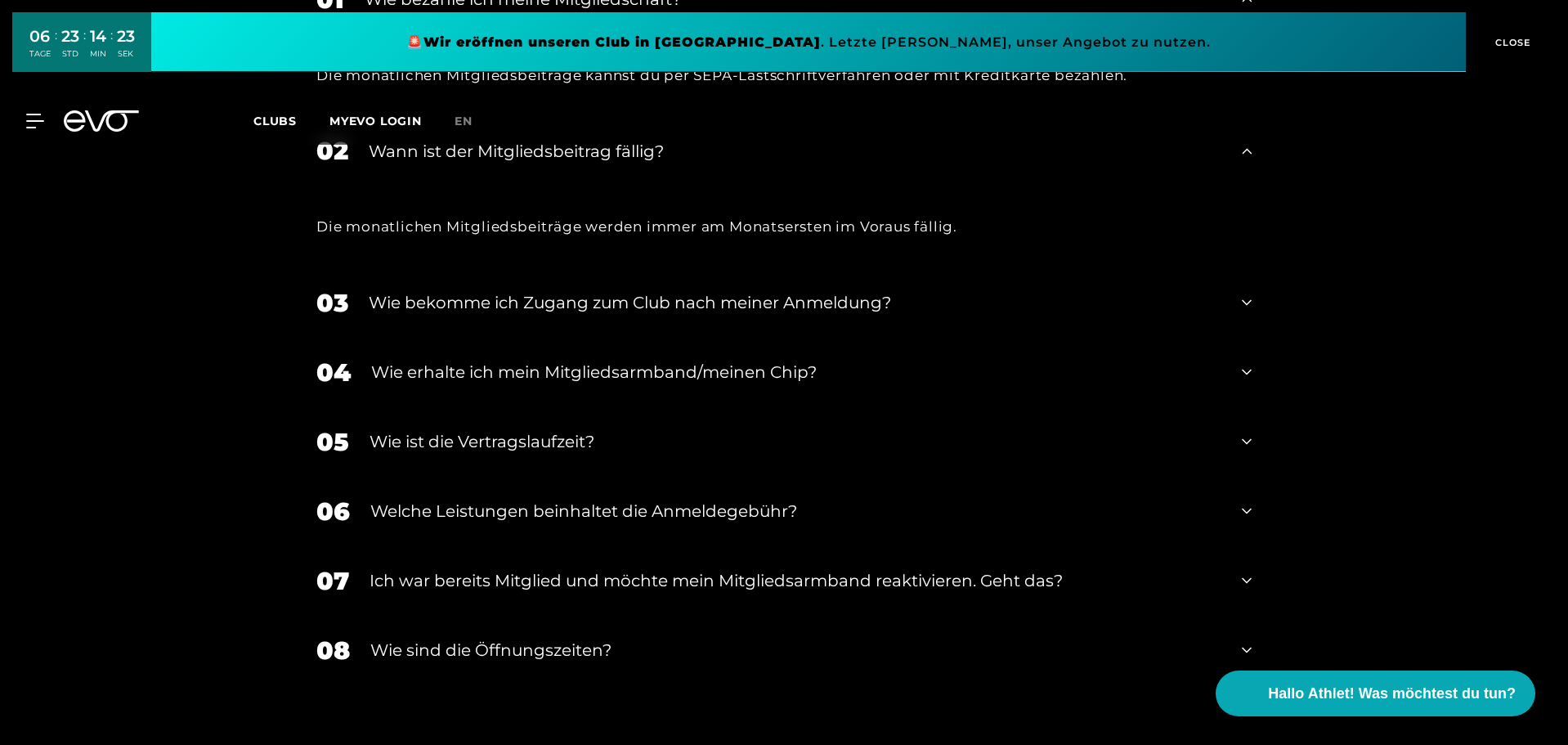
click at [774, 290] on div "Wie bekomme ich Zugang zum Club nach meiner Anmeldung?" at bounding box center [795, 302] width 853 height 24
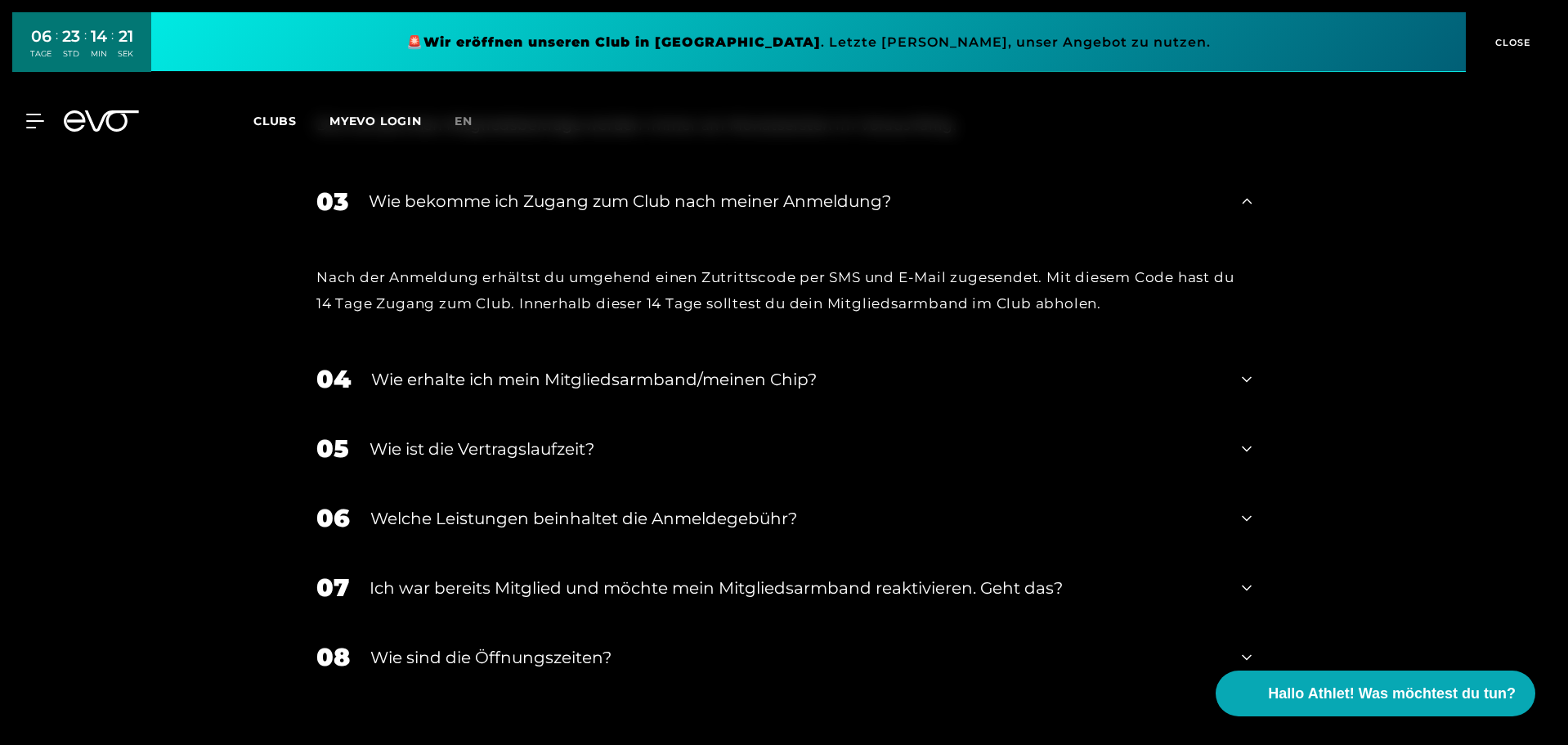
scroll to position [3060, 0]
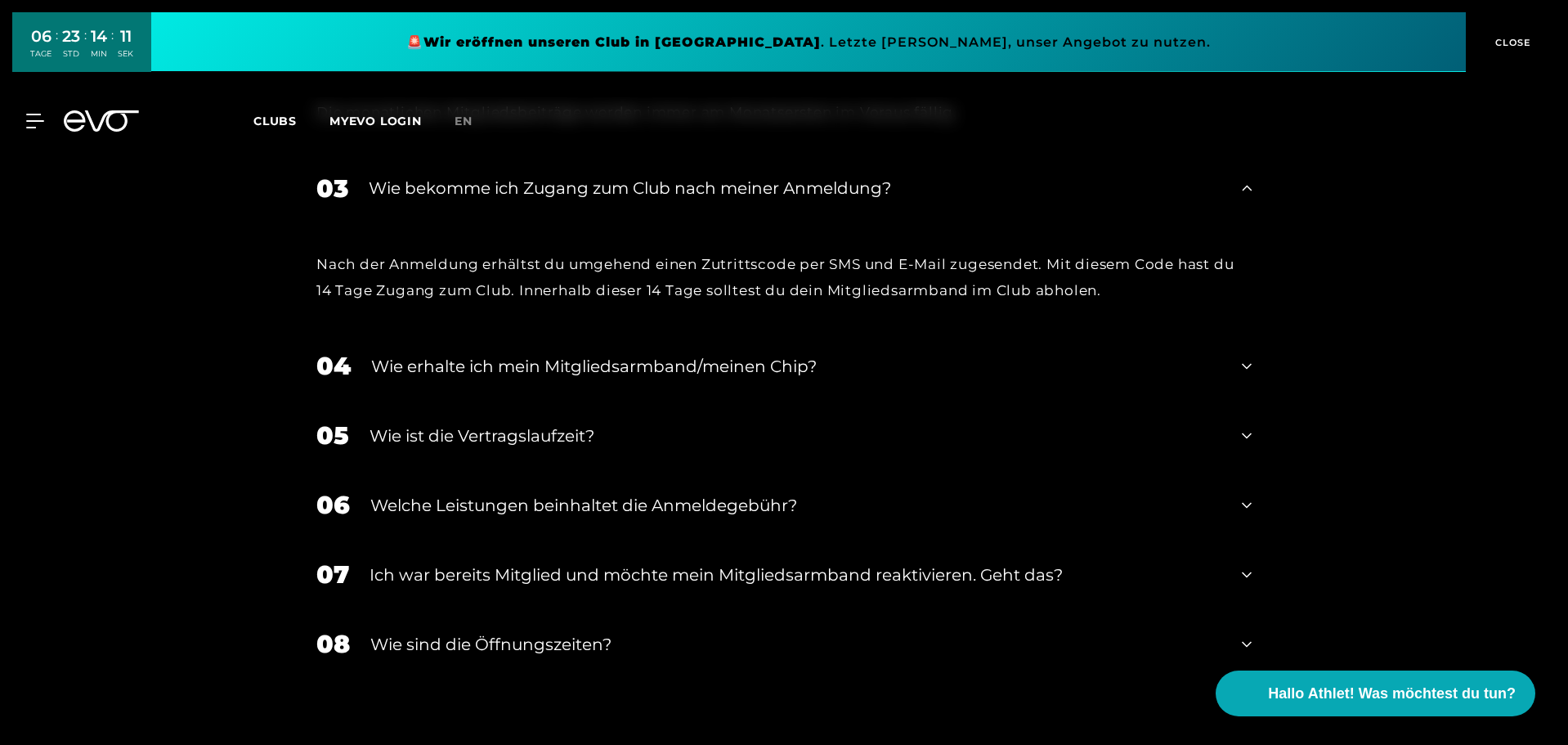
click at [735, 354] on div "Wie erhalte ich mein Mitgliedsarmband/meinen Chip?" at bounding box center [796, 366] width 851 height 24
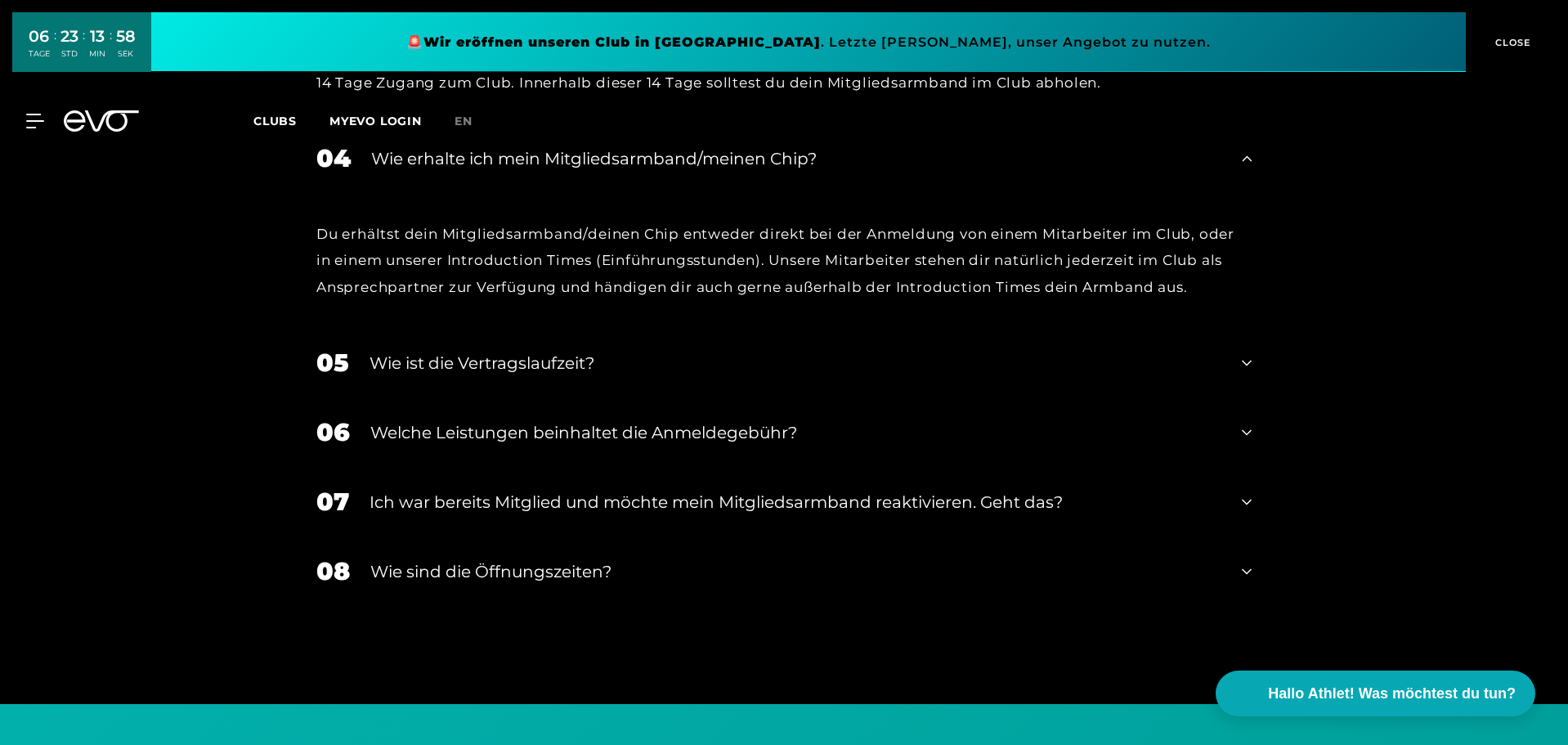
scroll to position [3275, 0]
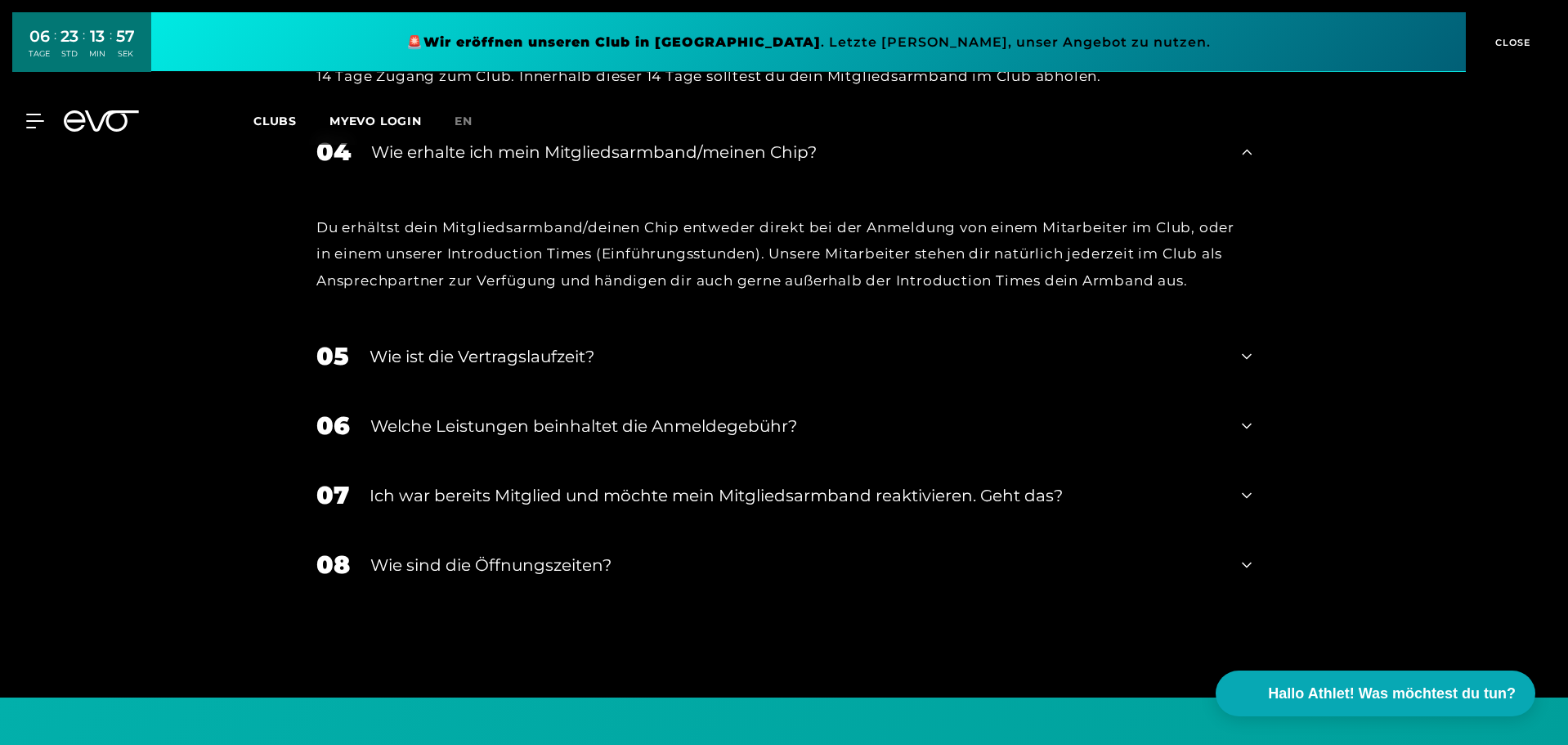
click at [703, 345] on div "Wie ist die Vertragslaufzeit?" at bounding box center [795, 356] width 852 height 24
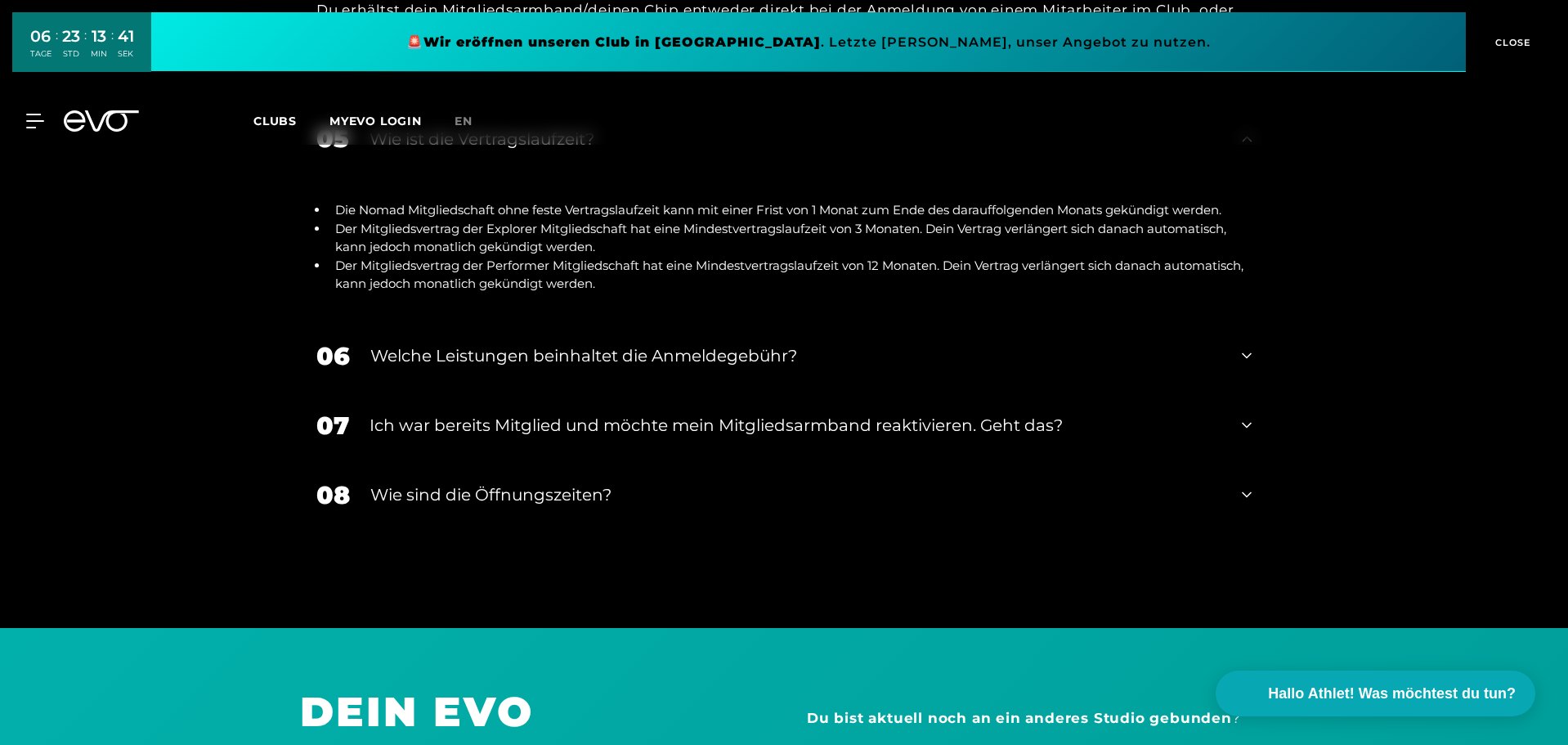
scroll to position [3493, 0]
click at [689, 343] on div "Welche Leistungen beinhaltet die Anmeldegebühr?" at bounding box center [796, 354] width 851 height 24
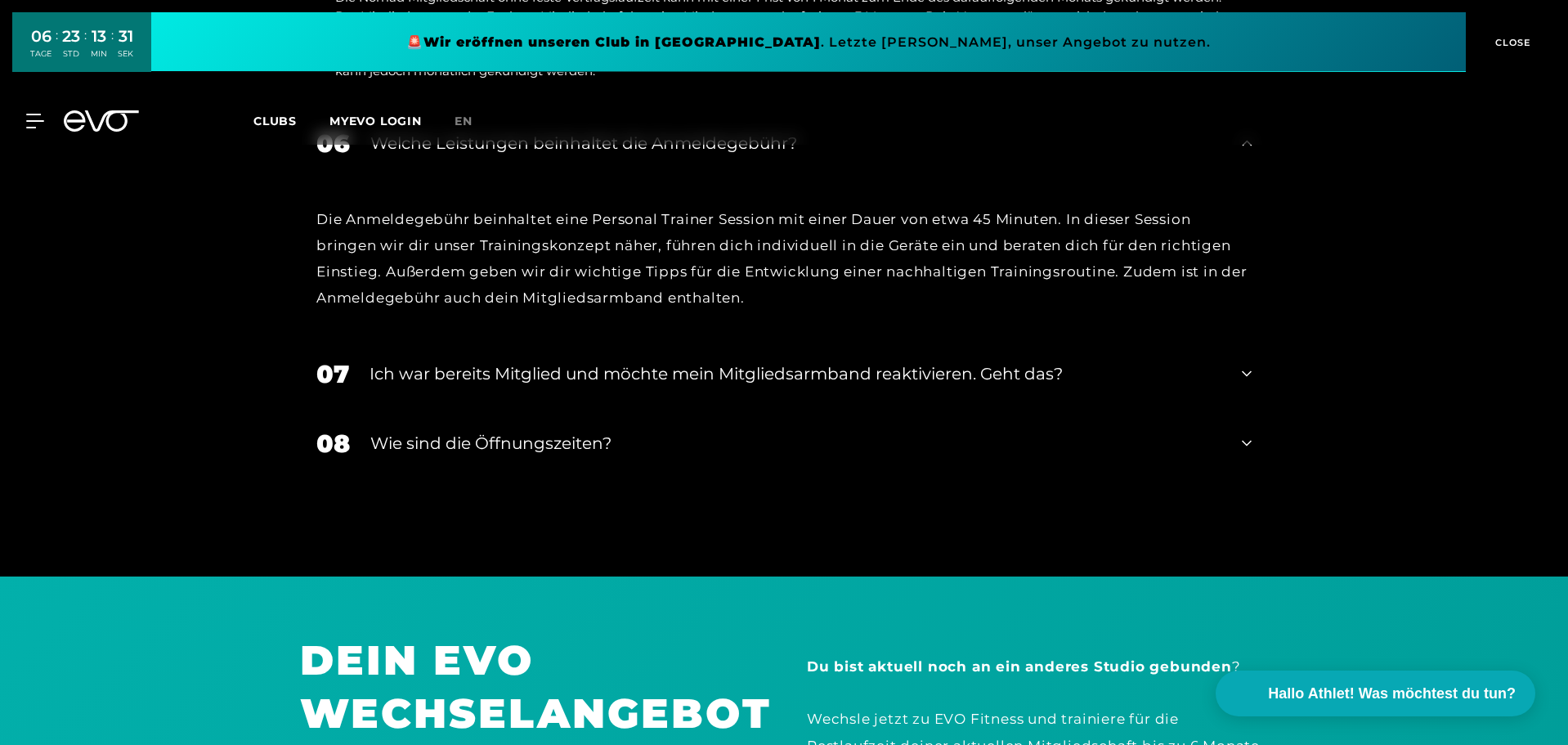
scroll to position [3723, 0]
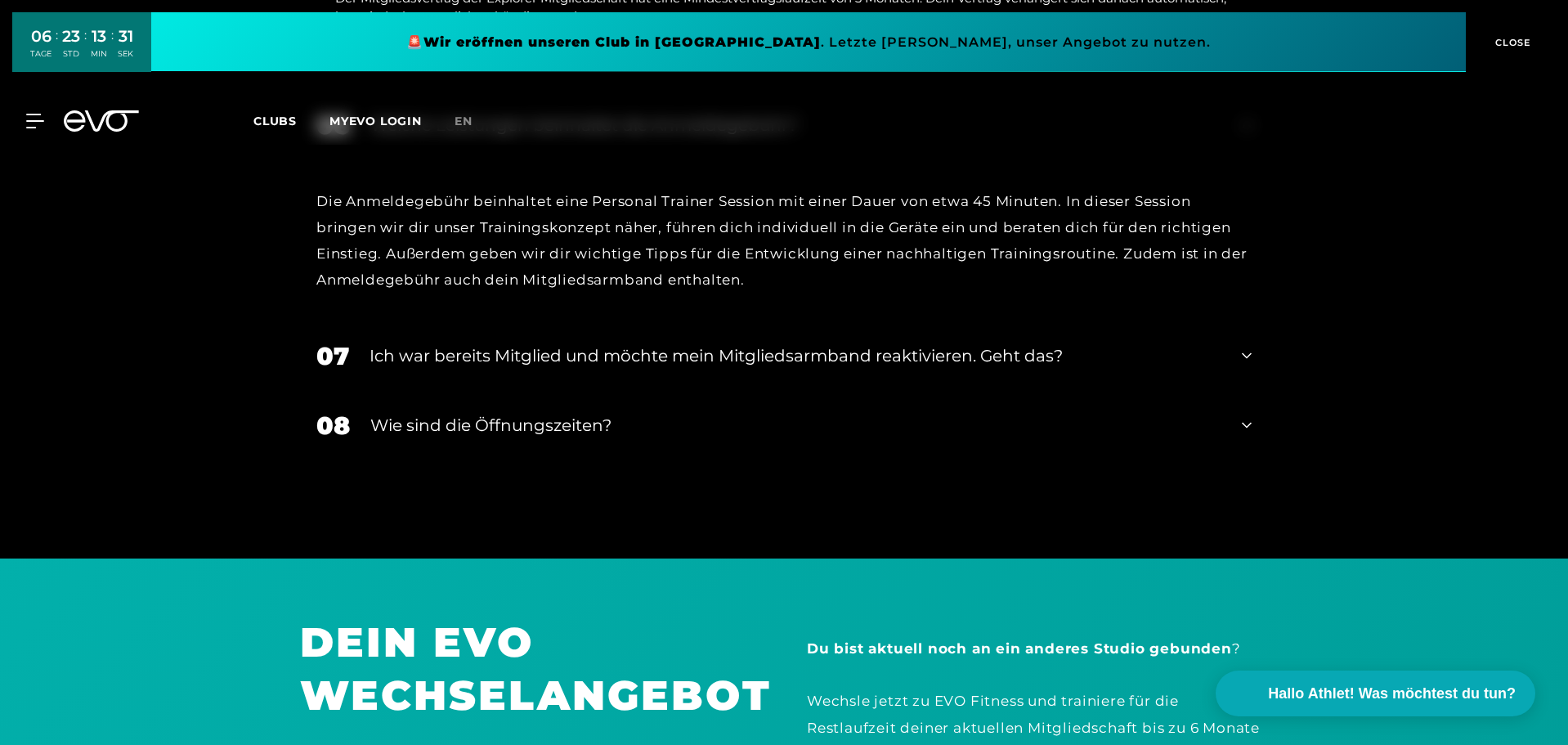
click at [662, 344] on div "Ich war bereits Mitglied und möchte mein Mitgliedsarmband reaktivieren. Geht da…" at bounding box center [795, 355] width 852 height 24
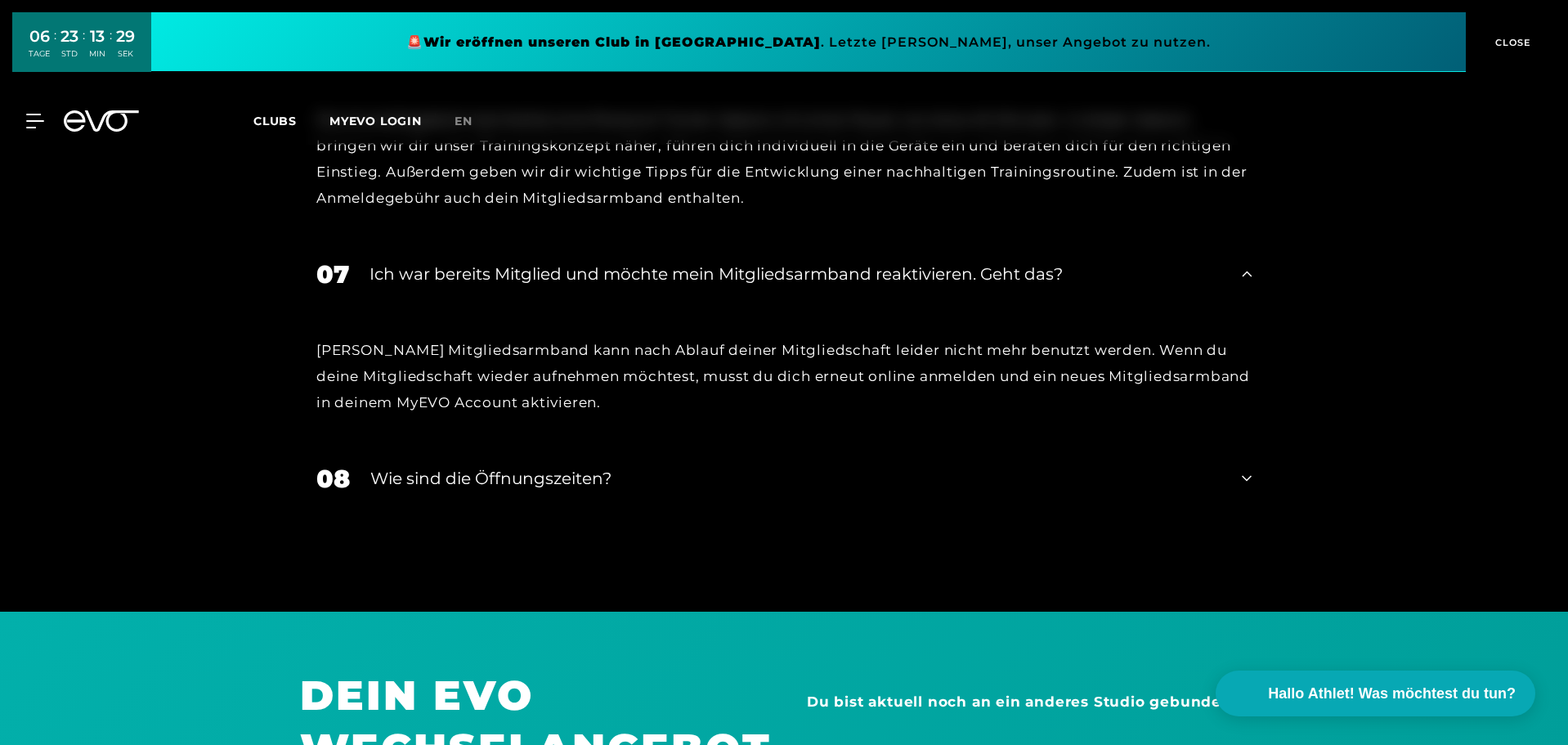
scroll to position [3852, 0]
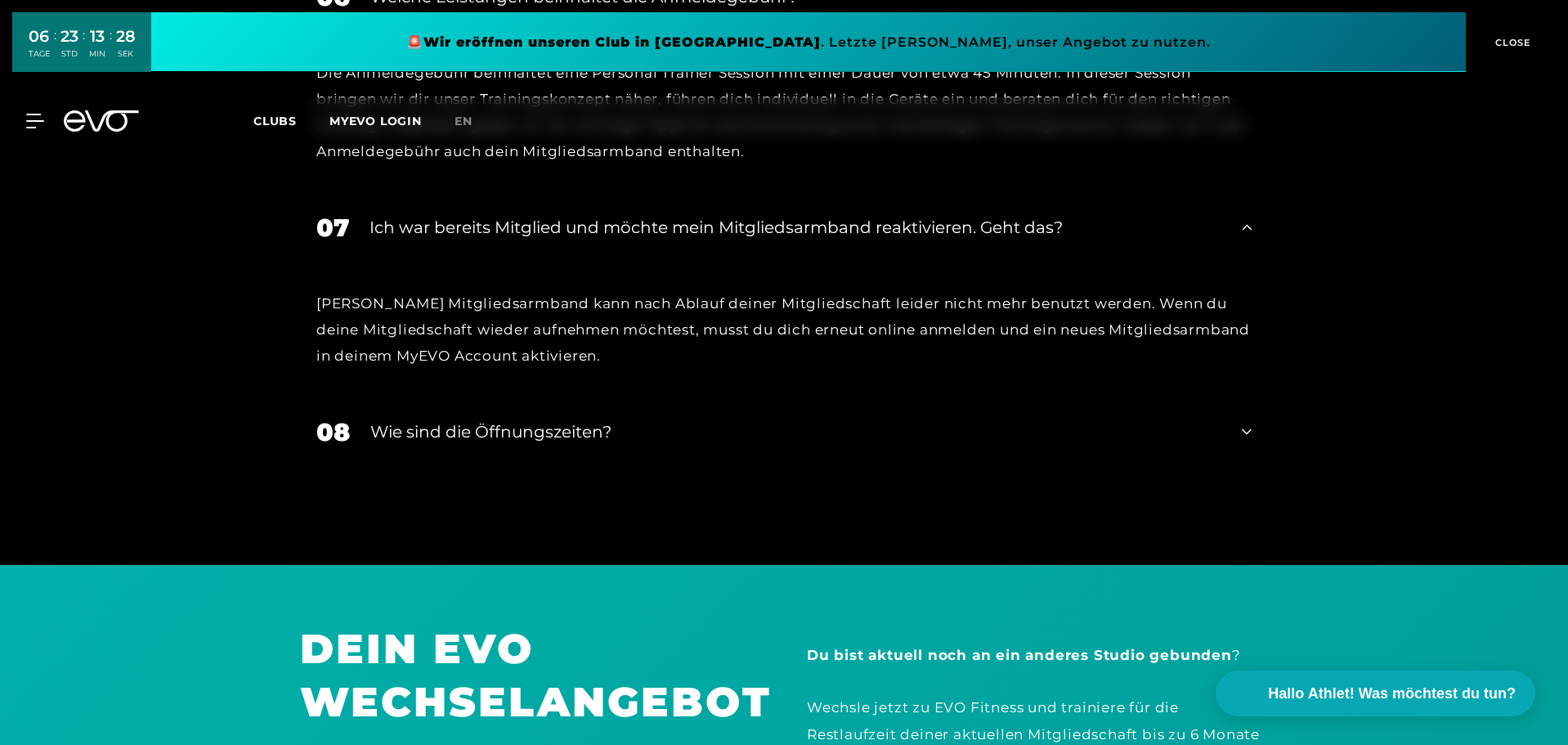
click at [589, 420] on div "Wie sind die Öffnungszeiten?" at bounding box center [796, 431] width 851 height 24
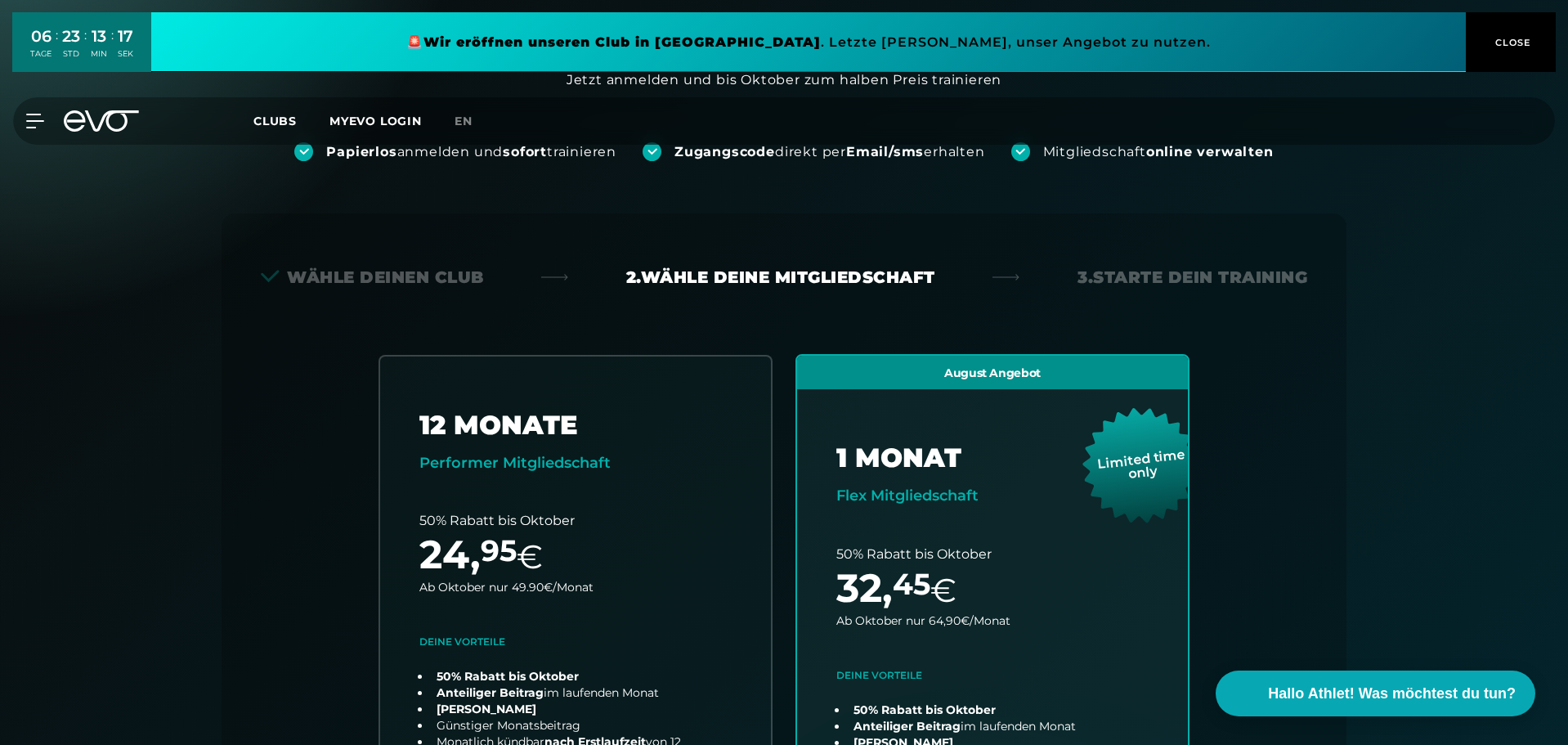
scroll to position [0, 0]
